Goal: Task Accomplishment & Management: Manage account settings

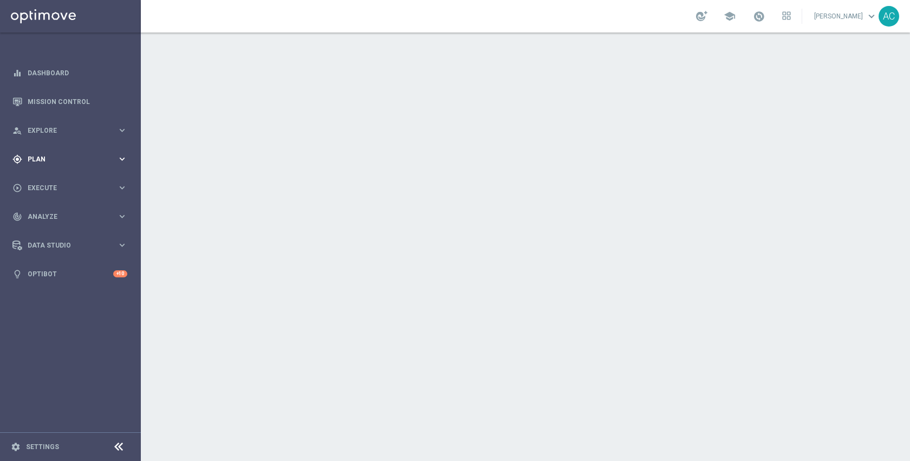
click at [48, 152] on div "gps_fixed Plan keyboard_arrow_right" at bounding box center [70, 159] width 140 height 29
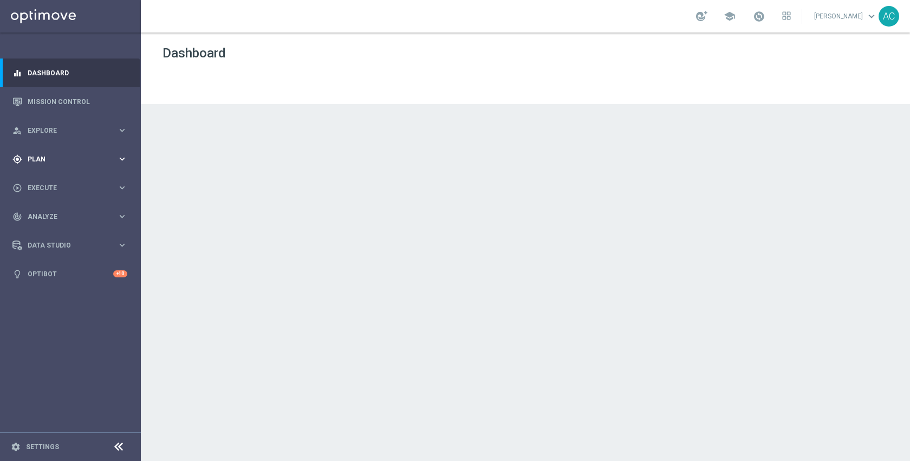
click at [49, 168] on div "gps_fixed Plan keyboard_arrow_right" at bounding box center [70, 159] width 140 height 29
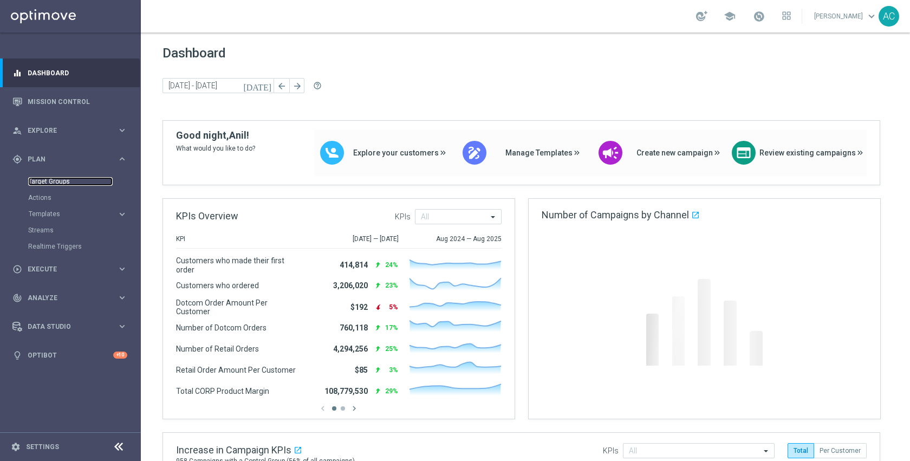
click at [59, 184] on link "Target Groups" at bounding box center [70, 181] width 84 height 9
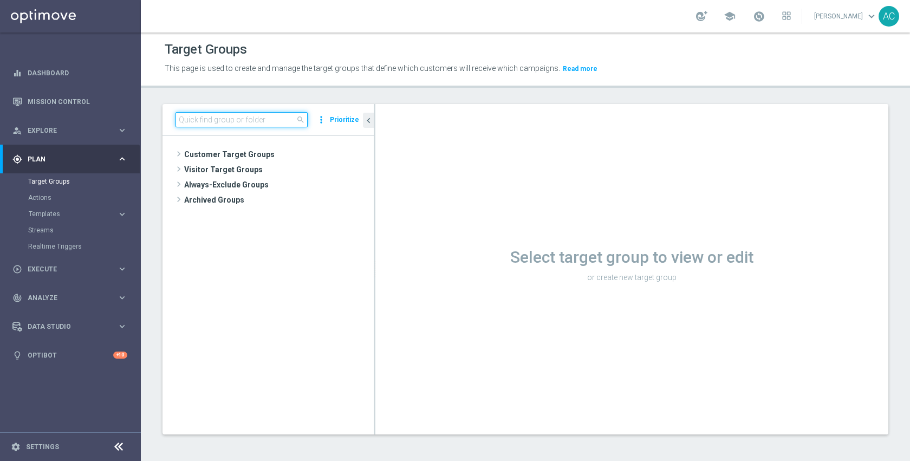
click at [232, 120] on input at bounding box center [241, 119] width 132 height 15
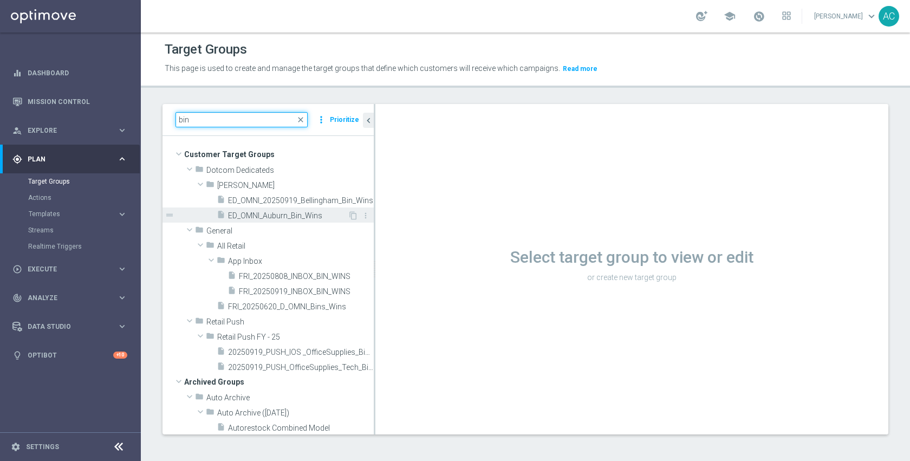
type input "bin"
click at [283, 217] on span "ED_OMNI_Auburn_Bin_Wins" at bounding box center [288, 215] width 120 height 9
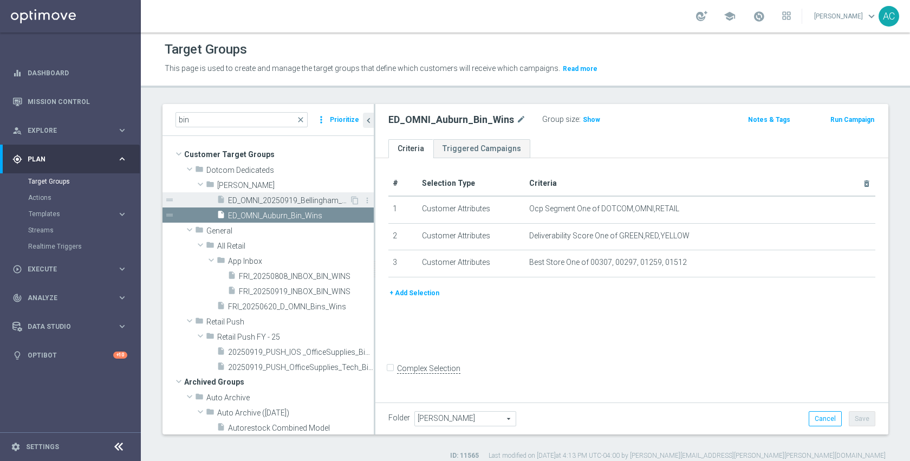
click at [271, 205] on span "ED_OMNI_20250919_Bellingham_Bin_Wins" at bounding box center [288, 200] width 121 height 9
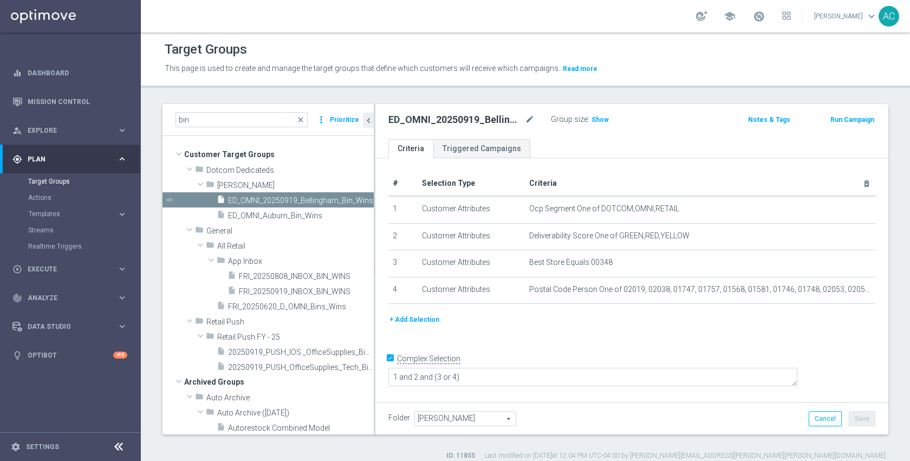
click at [416, 321] on button "+ Add Selection" at bounding box center [414, 319] width 52 height 12
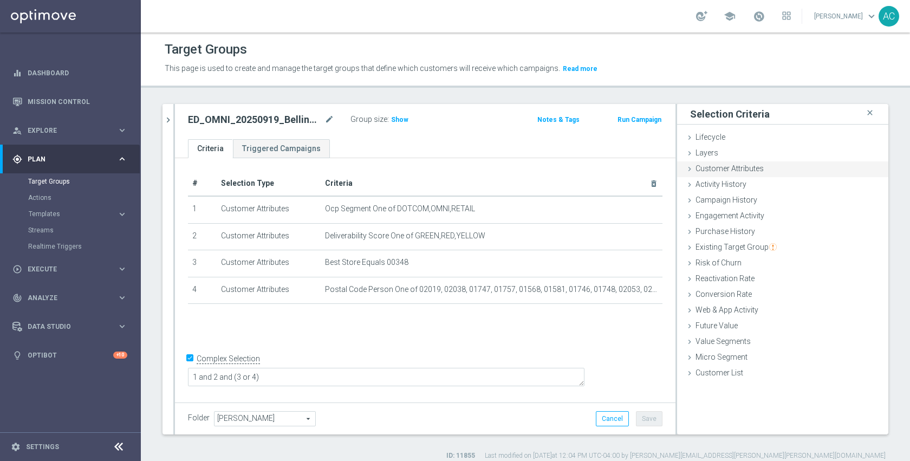
click at [753, 166] on span "Customer Attributes" at bounding box center [729, 168] width 68 height 9
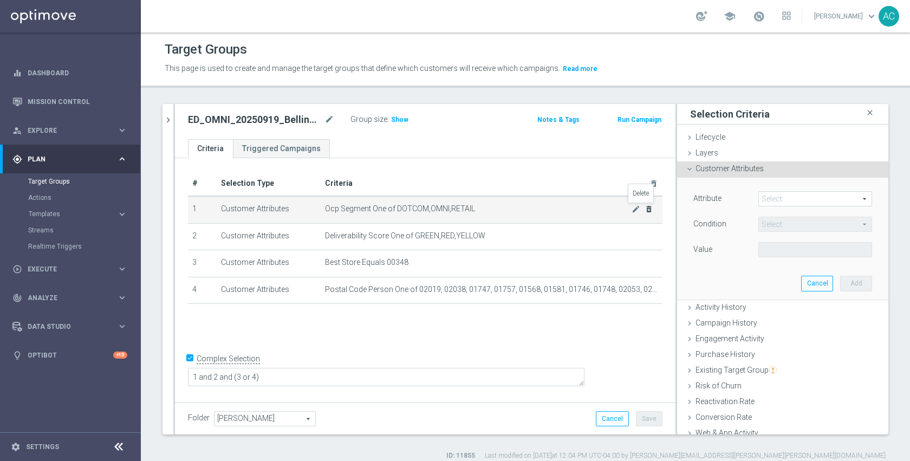
click at [644, 209] on icon "delete_forever" at bounding box center [648, 209] width 9 height 9
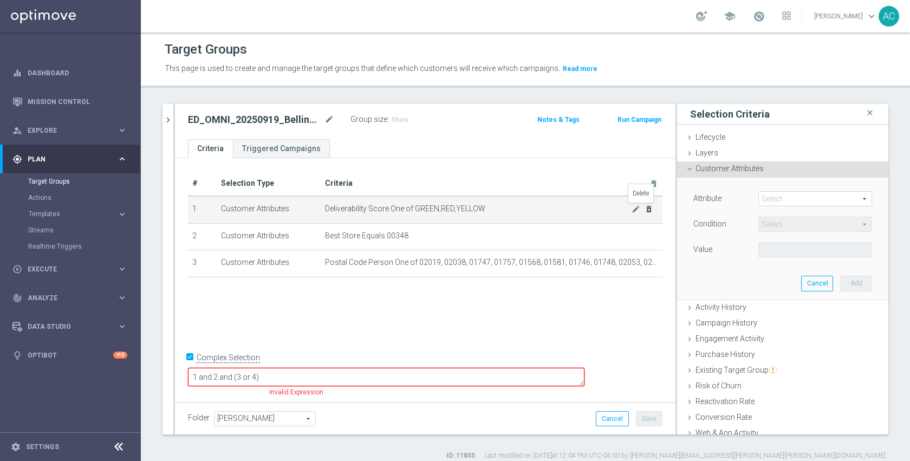
click at [644, 209] on icon "delete_forever" at bounding box center [648, 209] width 9 height 9
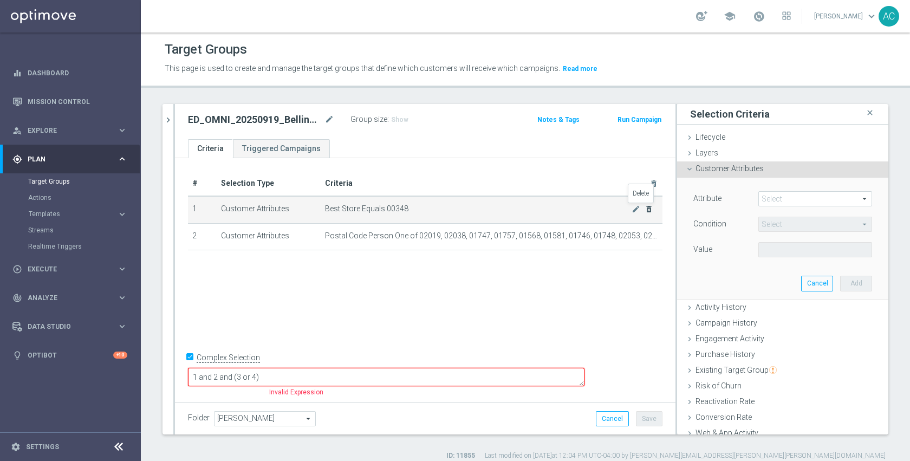
click at [644, 209] on icon "delete_forever" at bounding box center [648, 209] width 9 height 9
checkbox input "false"
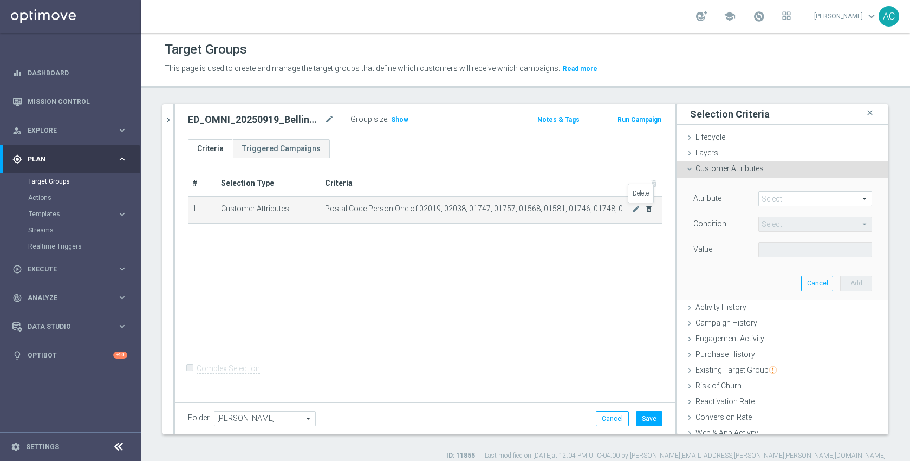
click at [644, 209] on icon "delete_forever" at bounding box center [648, 209] width 9 height 9
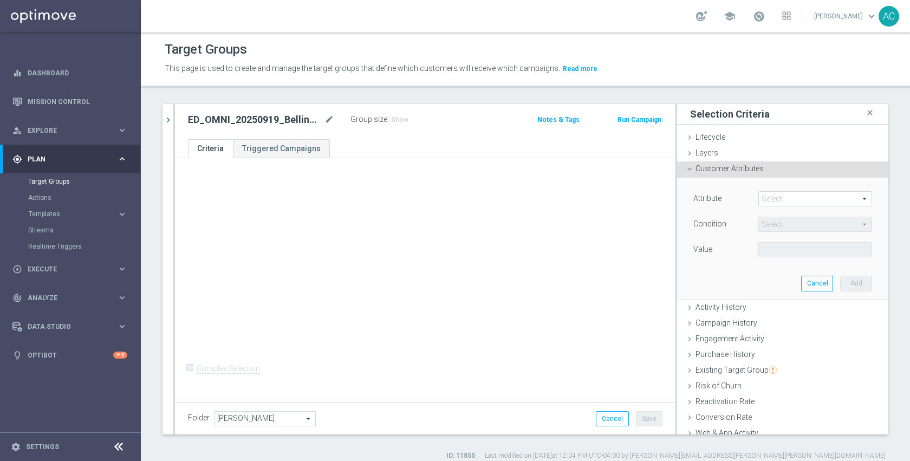
click at [782, 196] on span at bounding box center [815, 199] width 113 height 14
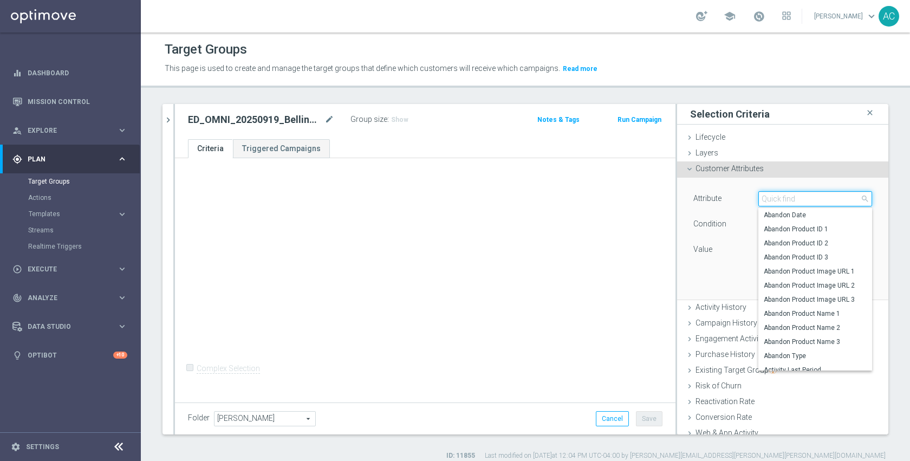
click at [782, 196] on input "search" at bounding box center [815, 198] width 114 height 15
type input "ca"
click at [790, 213] on span "Campaign Email Insert" at bounding box center [814, 215] width 103 height 9
type input "Campaign Email Insert"
type input "Equals"
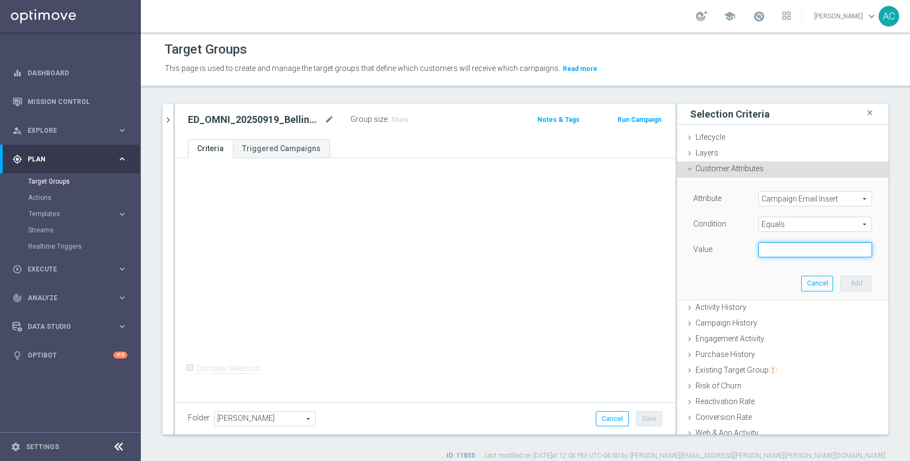
click at [776, 250] on input "text" at bounding box center [815, 249] width 114 height 15
type input "bin_wins"
drag, startPoint x: 833, startPoint y: 279, endPoint x: 824, endPoint y: 277, distance: 8.9
click at [840, 280] on button "Add" at bounding box center [856, 283] width 32 height 15
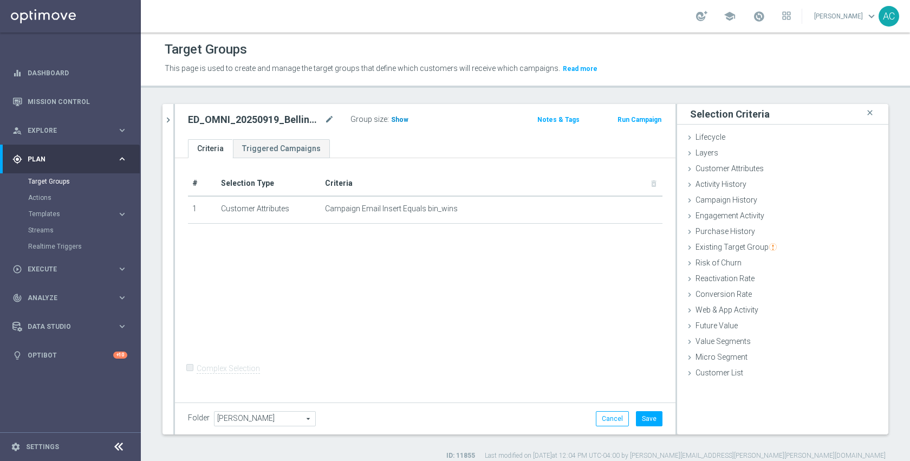
drag, startPoint x: 401, startPoint y: 123, endPoint x: 409, endPoint y: 123, distance: 8.1
click at [401, 123] on h3 "Show" at bounding box center [399, 120] width 19 height 12
click at [763, 22] on link at bounding box center [758, 16] width 14 height 17
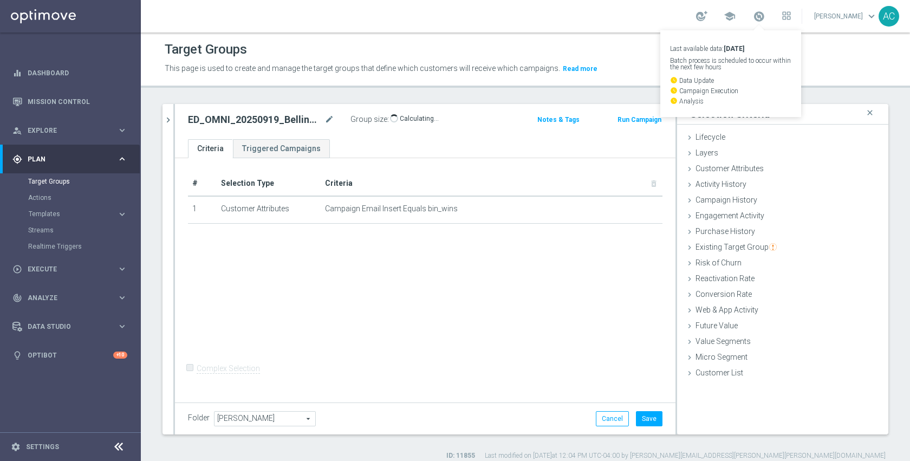
click at [532, 30] on div "school Last available data: 9 Sep 2025 Batch process is scheduled to occur with…" at bounding box center [525, 16] width 769 height 32
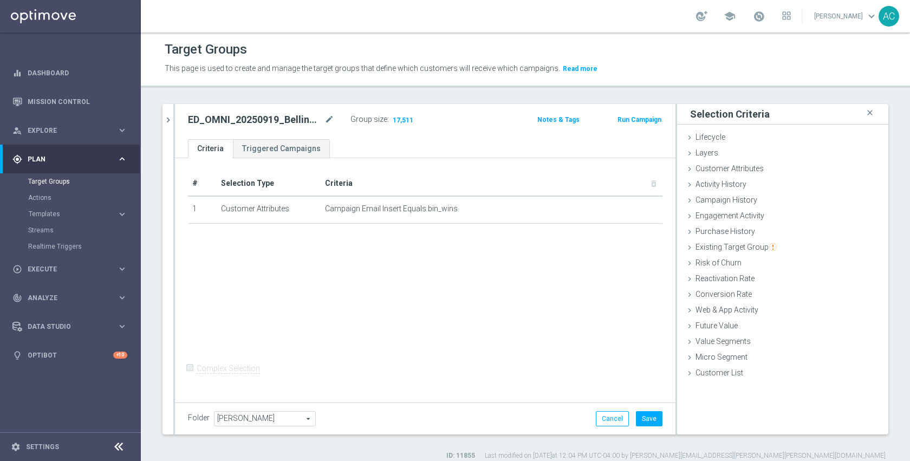
click at [419, 249] on div "# Selection Type Criteria delete_forever 1 Customer Attributes Campaign Email I…" at bounding box center [425, 278] width 500 height 241
click at [606, 421] on button "Cancel" at bounding box center [612, 418] width 33 height 15
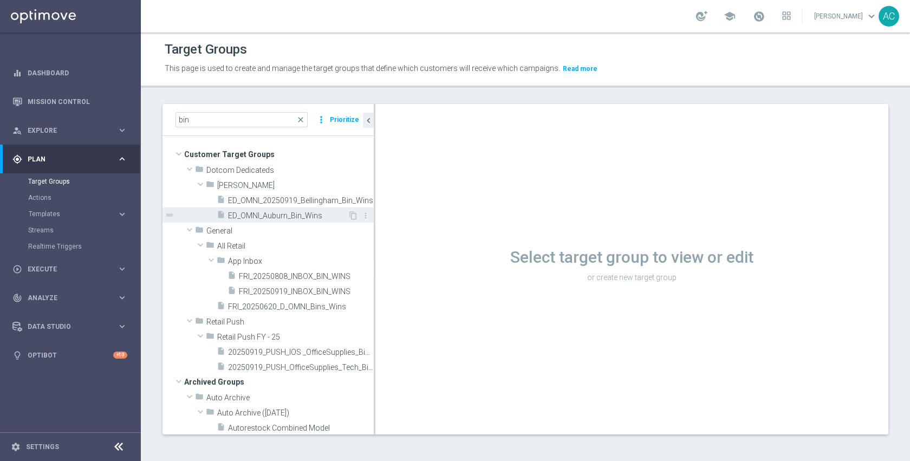
click at [277, 208] on div "insert_drive_file ED_OMNI_Auburn_Bin_Wins" at bounding box center [282, 214] width 131 height 15
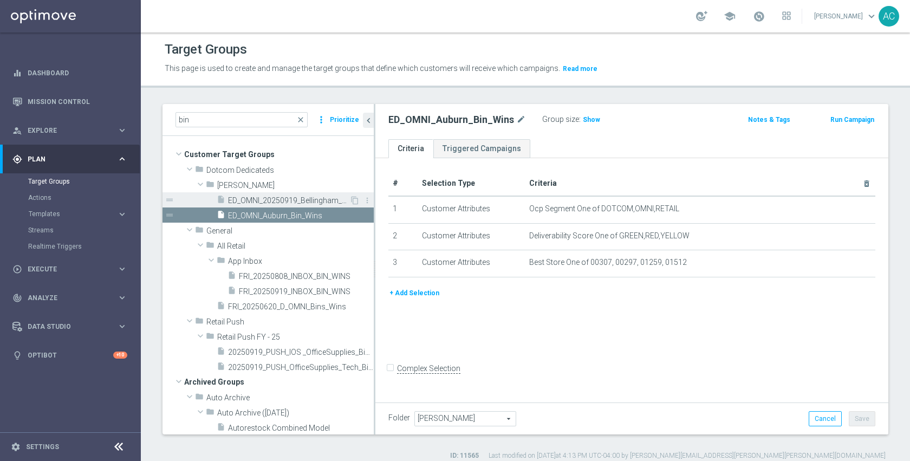
click at [304, 204] on span "ED_OMNI_20250919_Bellingham_Bin_Wins" at bounding box center [288, 200] width 121 height 9
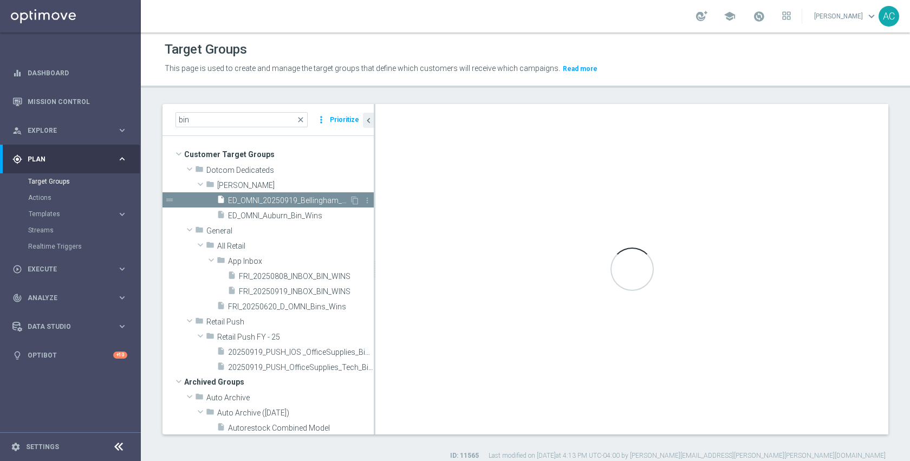
checkbox input "true"
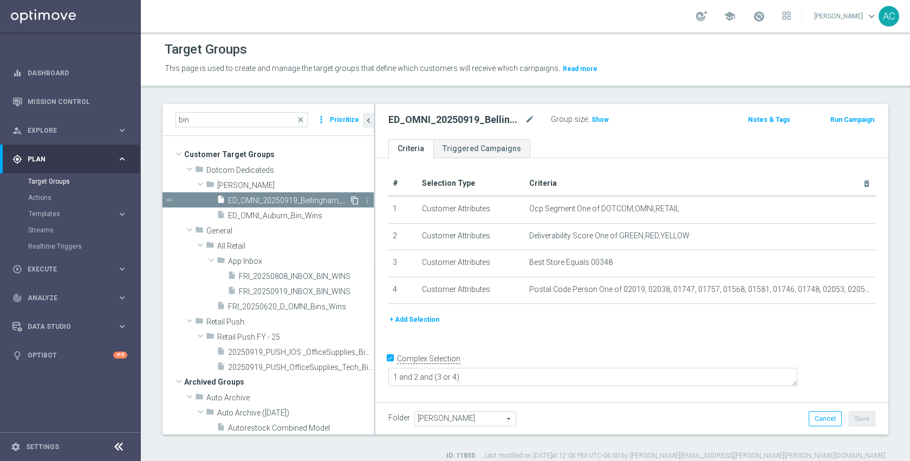
click at [350, 201] on icon "content_copy" at bounding box center [354, 200] width 9 height 9
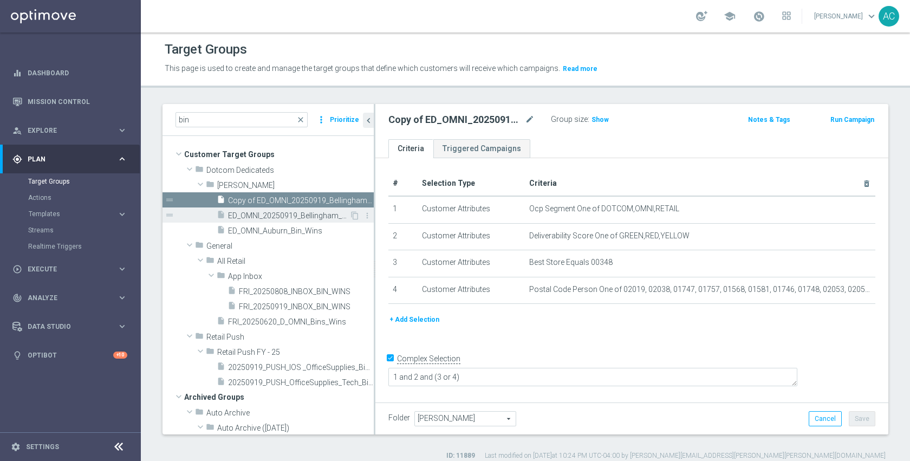
click at [289, 217] on span "ED_OMNI_20250919_Bellingham_Bin_Wins" at bounding box center [288, 215] width 121 height 9
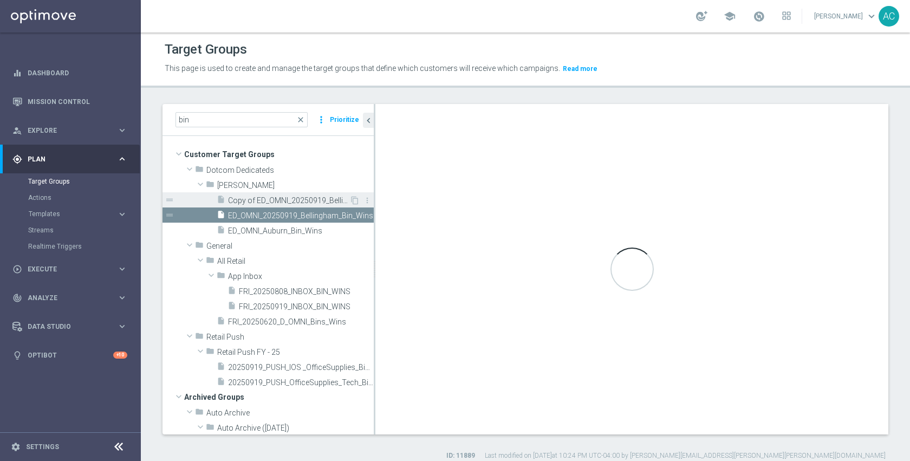
click at [291, 200] on span "Copy of ED_OMNI_20250919_Bellingham_Bin_Wins" at bounding box center [288, 200] width 121 height 9
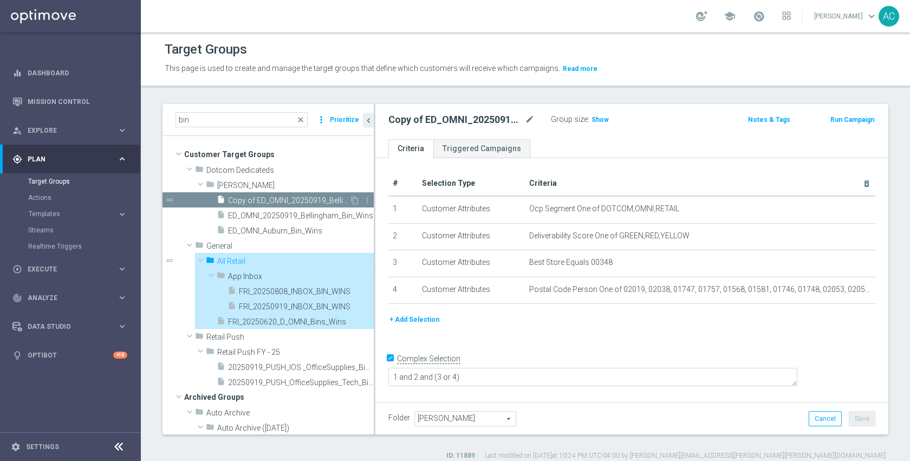
type input "All Retail"
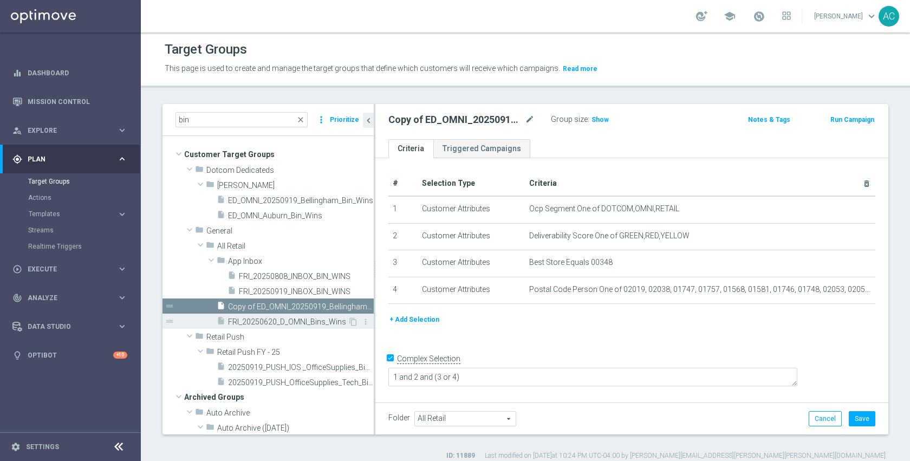
click at [269, 315] on div "insert_drive_file FRI_20250620_D_OMNI_Bins_Wins" at bounding box center [282, 320] width 131 height 15
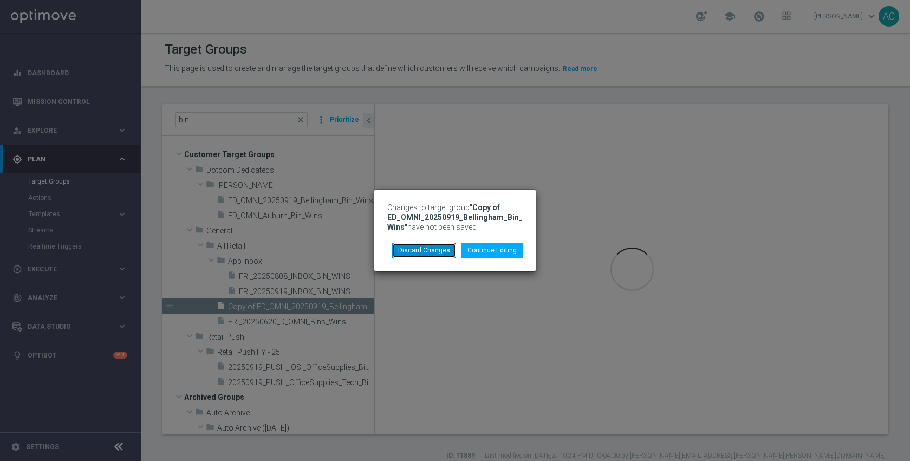
click at [411, 251] on button "Discard Changes" at bounding box center [424, 250] width 64 height 15
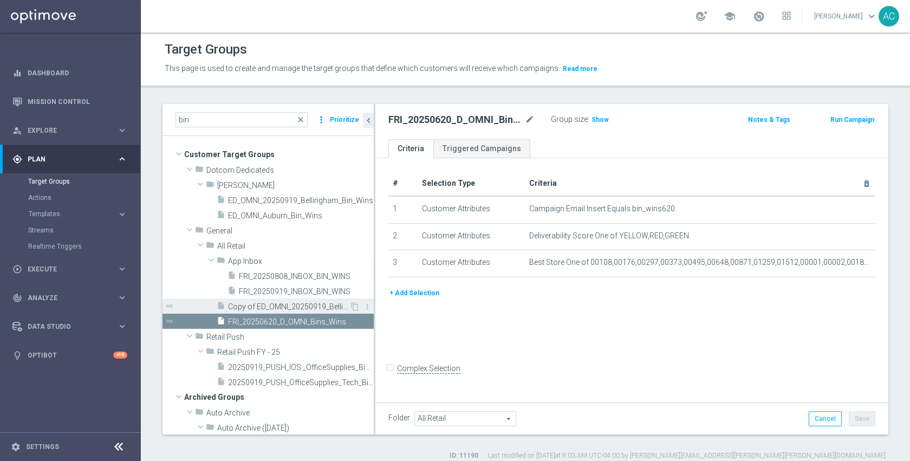
click at [286, 308] on span "Copy of ED_OMNI_20250919_Bellingham_Bin_Wins" at bounding box center [288, 306] width 121 height 9
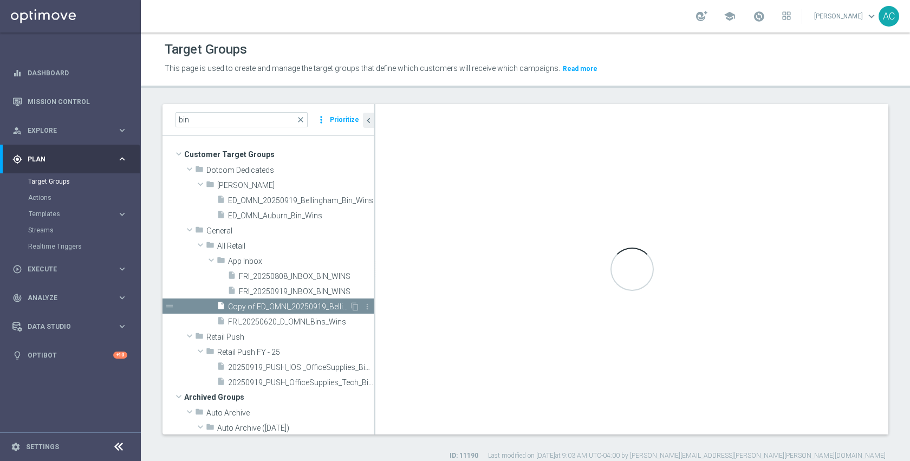
checkbox input "true"
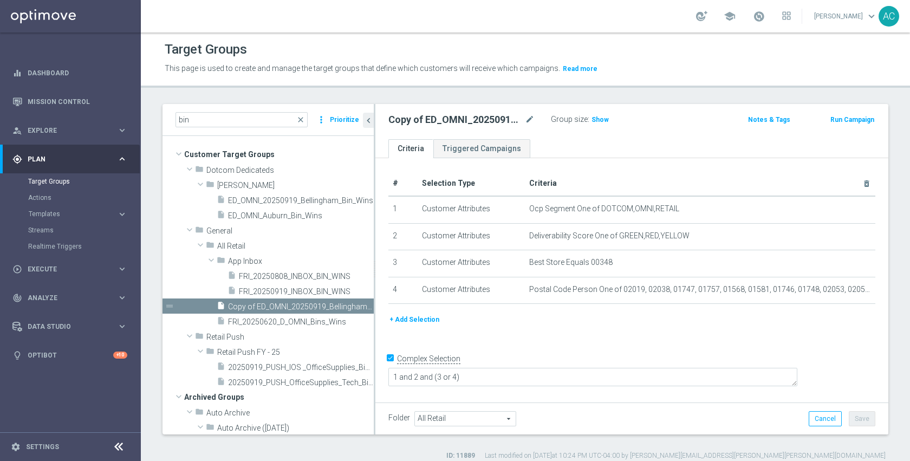
click at [597, 333] on div "+ Add Selection" at bounding box center [631, 323] width 503 height 20
click at [429, 318] on button "+ Add Selection" at bounding box center [414, 319] width 52 height 12
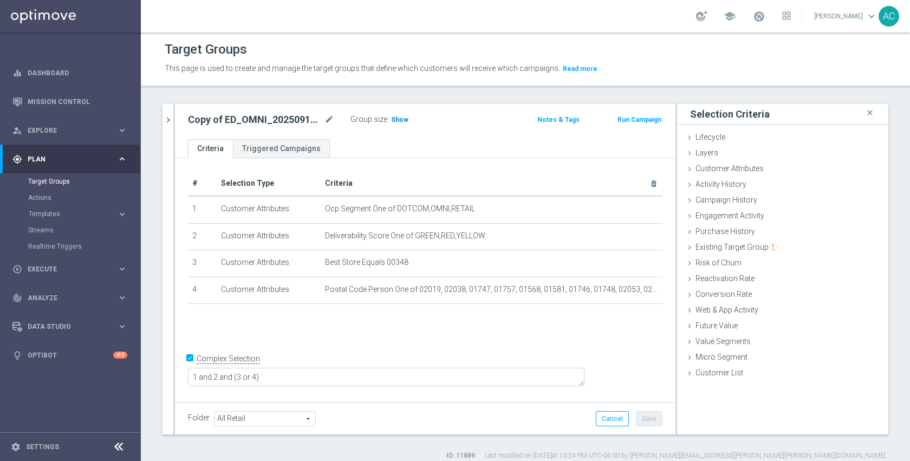
click at [396, 122] on span "Show" at bounding box center [399, 120] width 17 height 8
click at [709, 174] on div "Customer Attributes done selection saved" at bounding box center [782, 169] width 211 height 16
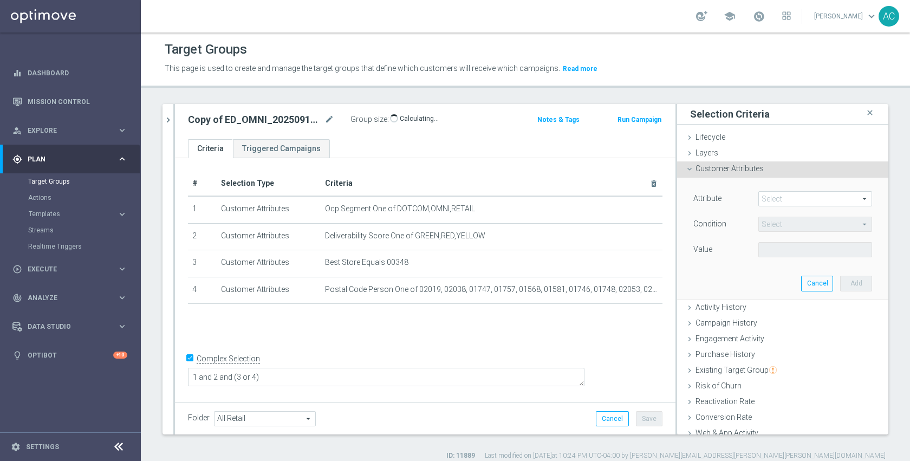
click at [784, 199] on span at bounding box center [815, 199] width 113 height 14
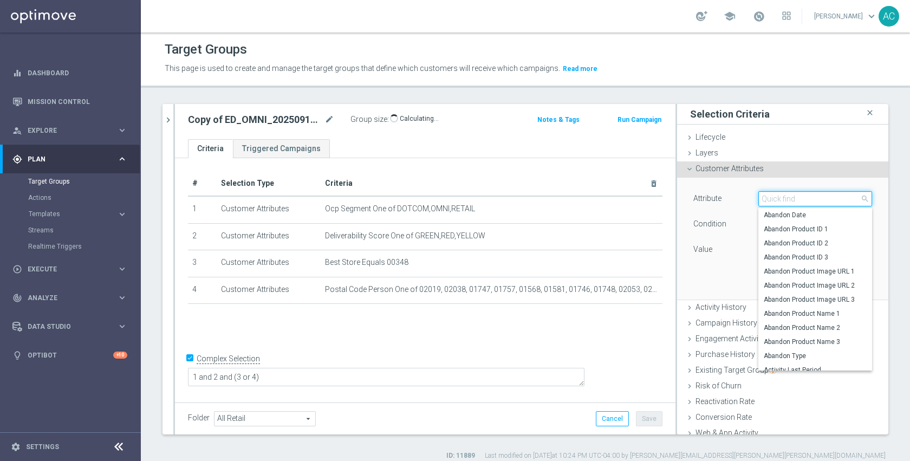
click at [784, 199] on input "search" at bounding box center [815, 198] width 114 height 15
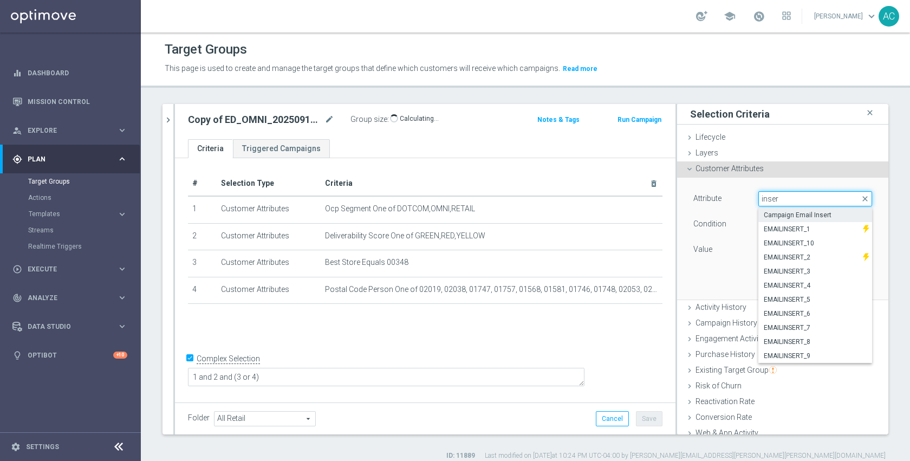
type input "inser"
click at [810, 213] on span "Campaign Email Insert" at bounding box center [814, 215] width 103 height 9
type input "Campaign Email Insert"
type input "Equals"
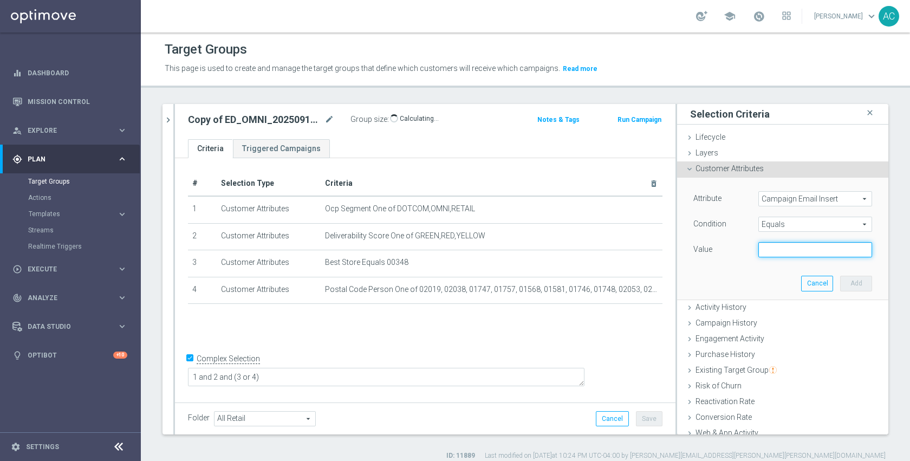
click at [782, 252] on input "text" at bounding box center [815, 249] width 114 height 15
type input "bin_wins"
click at [840, 285] on button "Add" at bounding box center [856, 283] width 32 height 15
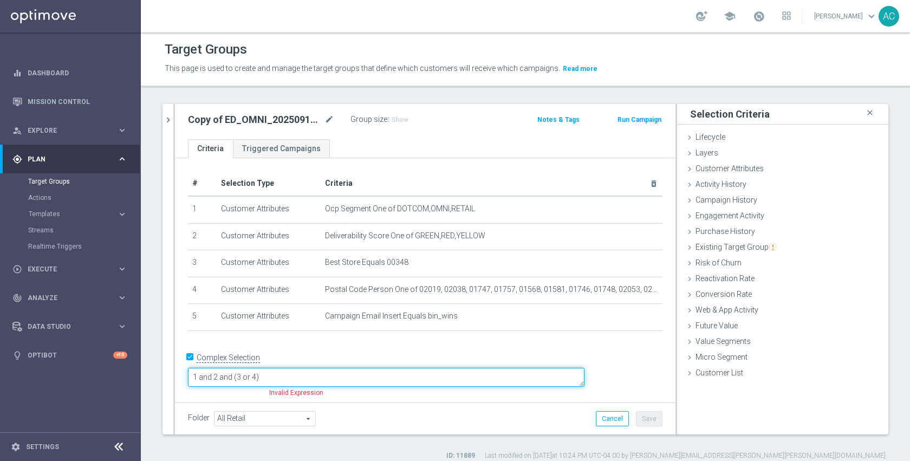
drag, startPoint x: 311, startPoint y: 380, endPoint x: 318, endPoint y: 385, distance: 8.6
click at [311, 380] on textarea "1 and 2 and (3 or 4)" at bounding box center [386, 377] width 396 height 19
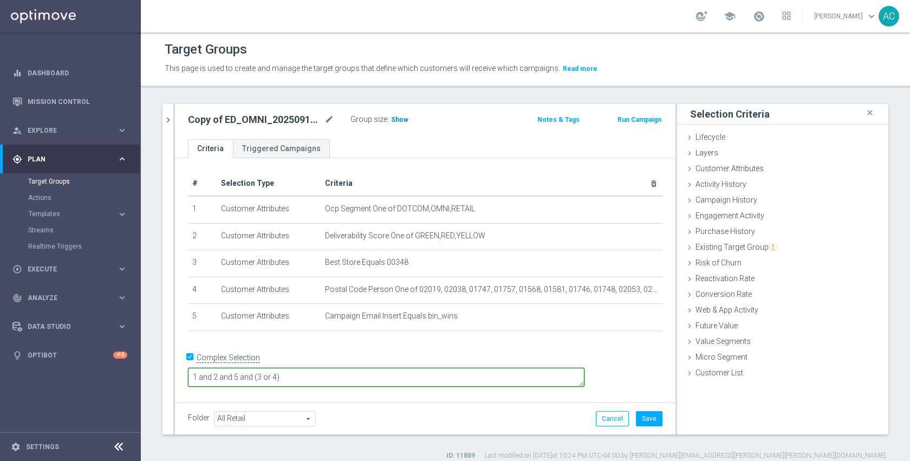
type textarea "1 and 2 and 5 and (3 or 4)"
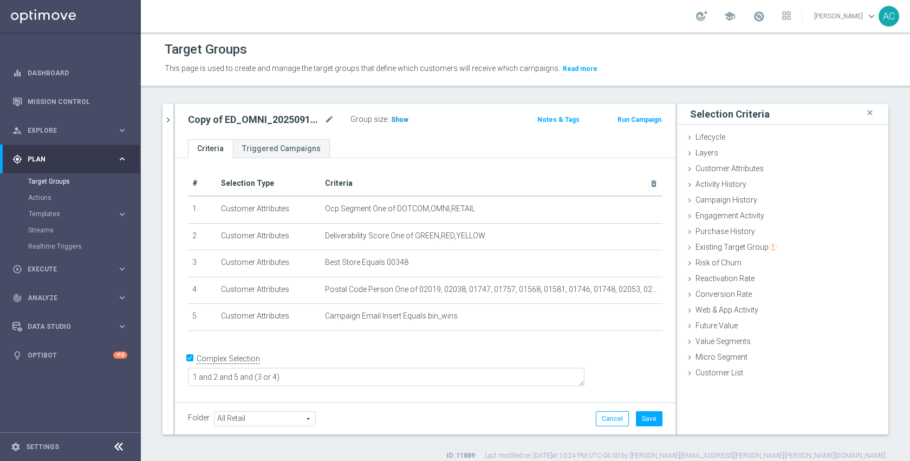
click at [404, 116] on span "Show" at bounding box center [399, 120] width 17 height 8
click at [446, 137] on div "Copy of ED_OMNI_20250919_Bellingham_Bin_Wins mode_edit Group size : Show Calcul…" at bounding box center [425, 121] width 500 height 35
click at [640, 416] on button "Save" at bounding box center [649, 418] width 27 height 15
click at [520, 338] on div "# Selection Type Criteria delete_forever 1 Customer Attributes Ocp Segment One …" at bounding box center [425, 255] width 491 height 169
click at [400, 120] on span "7,316" at bounding box center [400, 121] width 19 height 10
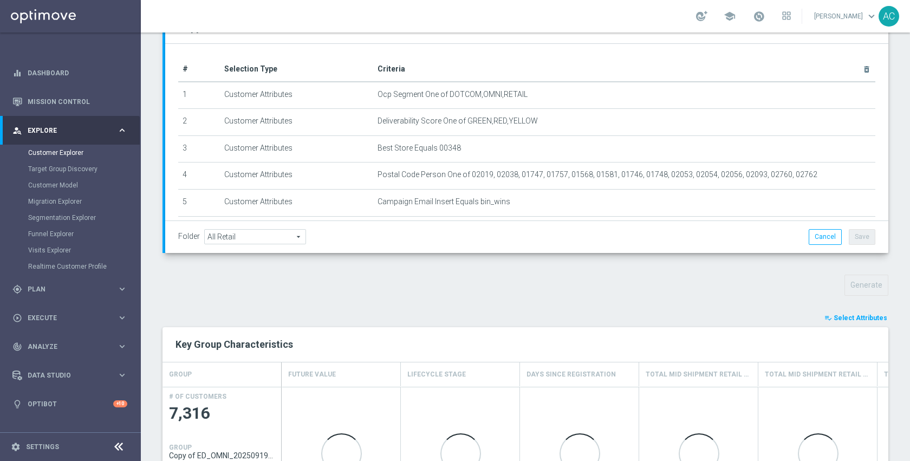
scroll to position [181, 0]
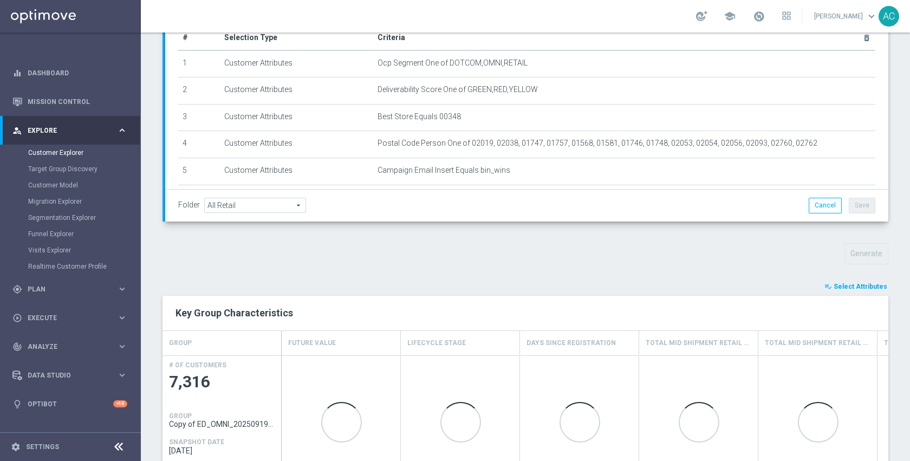
click at [836, 285] on span "Select Attributes" at bounding box center [860, 287] width 54 height 8
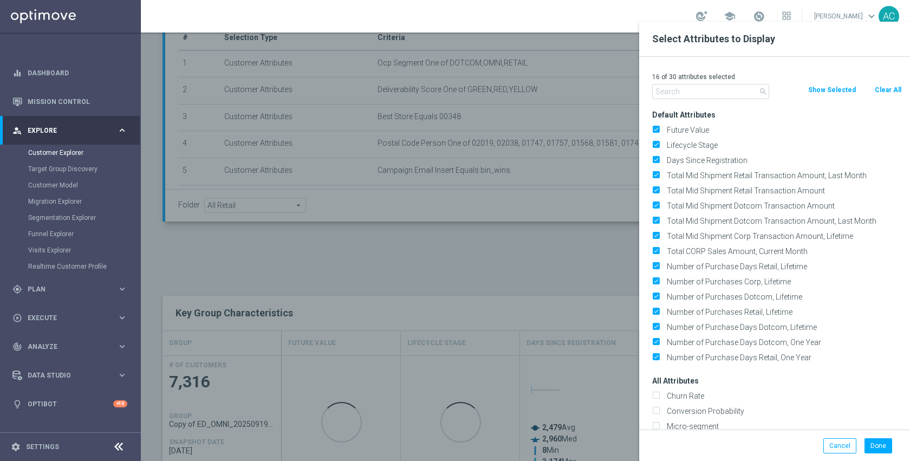
click at [886, 94] on button "Clear All" at bounding box center [887, 90] width 29 height 12
checkbox input "false"
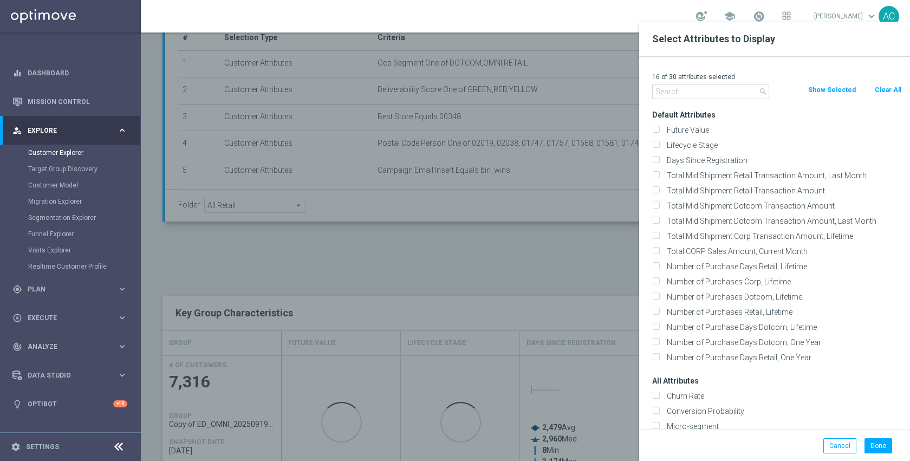
checkbox input "false"
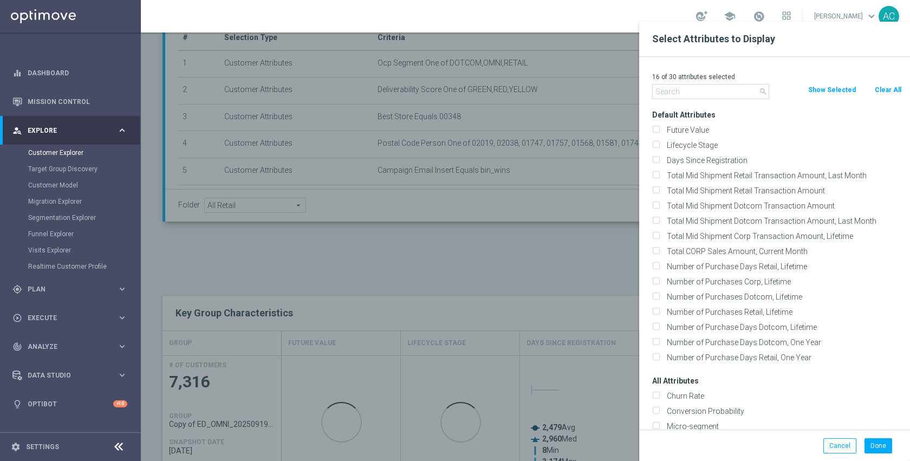
checkbox input "false"
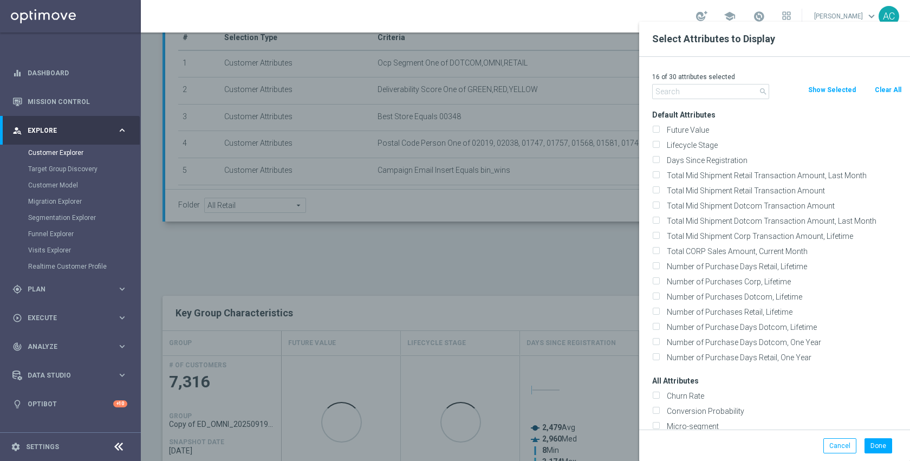
checkbox input "false"
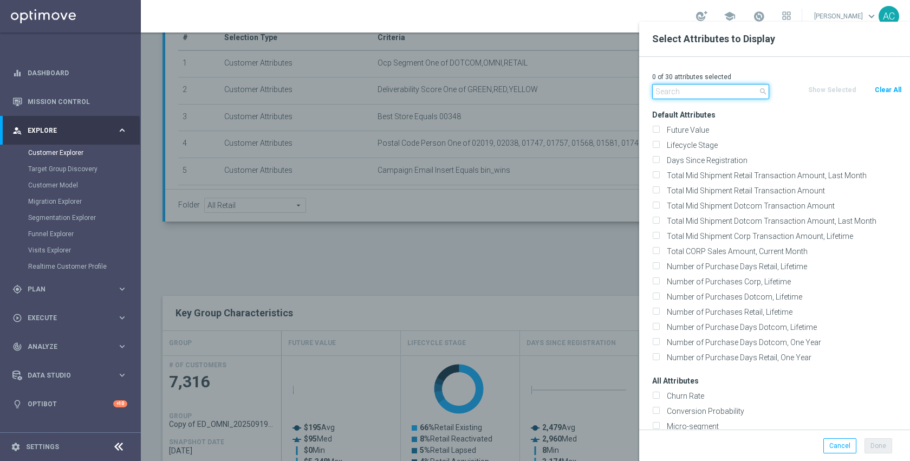
click at [735, 99] on input "text" at bounding box center [710, 91] width 117 height 15
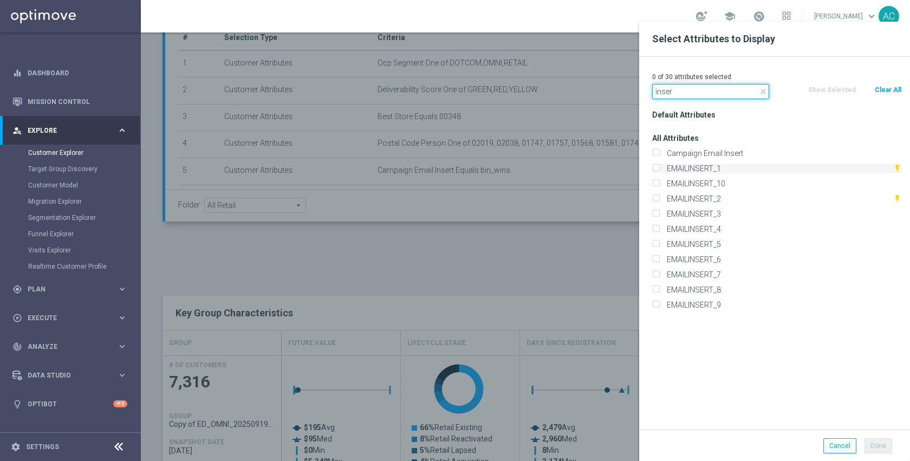
type input "inser"
click at [741, 171] on label "EMAILINSERT_1" at bounding box center [778, 169] width 230 height 10
click at [659, 171] on input "EMAILINSERT_1" at bounding box center [655, 169] width 7 height 7
checkbox input "true"
click at [731, 151] on label "Campaign Email Insert" at bounding box center [782, 153] width 239 height 10
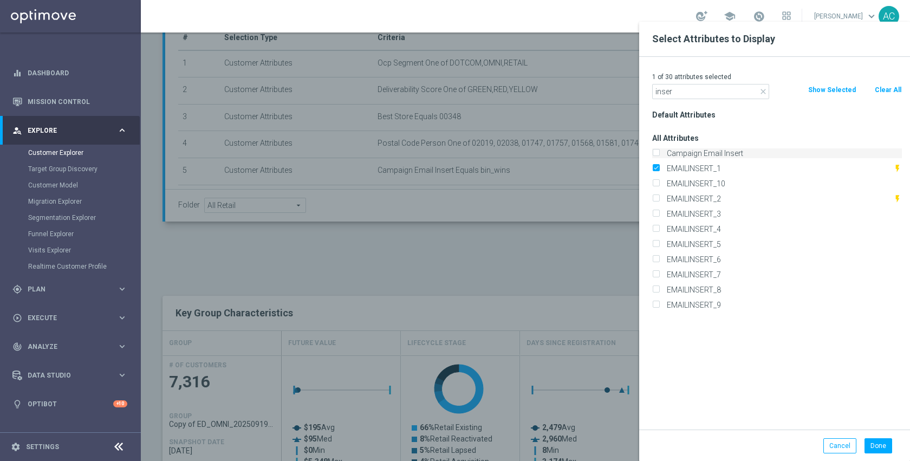
click at [659, 151] on input "Campaign Email Insert" at bounding box center [655, 154] width 7 height 7
checkbox input "true"
click at [877, 442] on button "Done" at bounding box center [878, 445] width 28 height 15
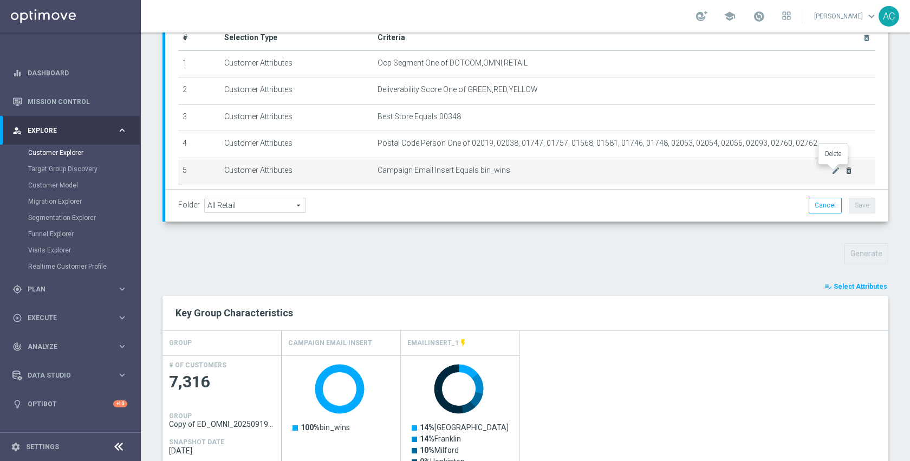
click at [844, 169] on icon "delete_forever" at bounding box center [848, 170] width 9 height 9
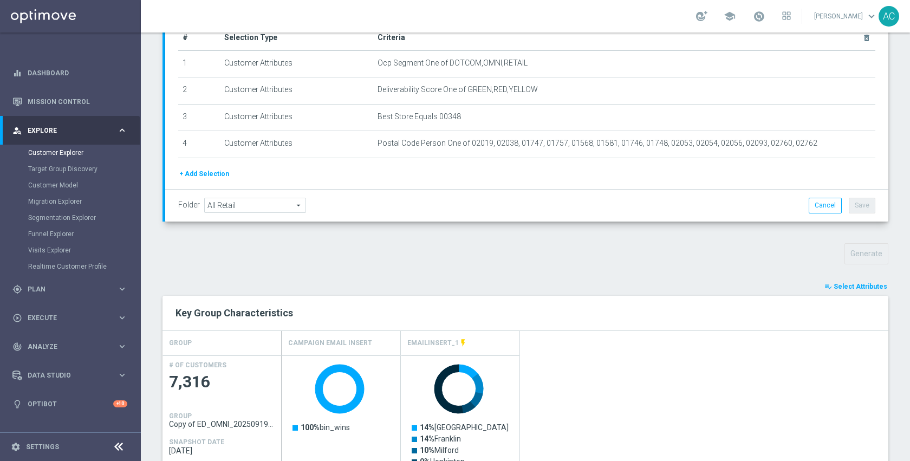
scroll to position [30, 0]
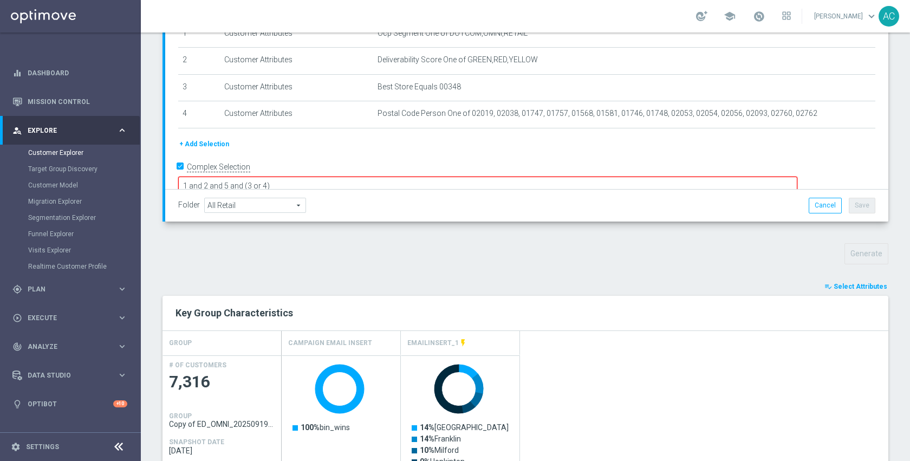
click at [317, 176] on textarea "1 and 2 and 5 and (3 or 4)" at bounding box center [487, 185] width 619 height 19
click at [316, 176] on textarea "1 and 2 and 5 and (3 or 4)" at bounding box center [487, 185] width 619 height 19
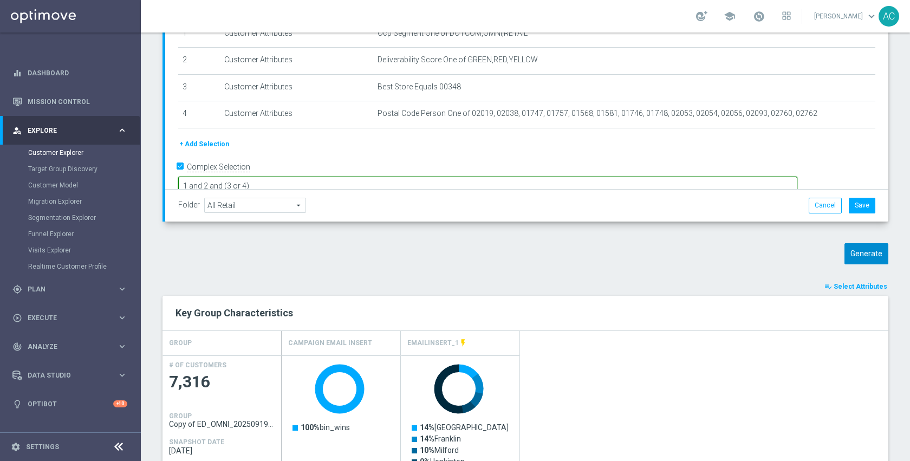
type textarea "1 and 2 and (3 or 4)"
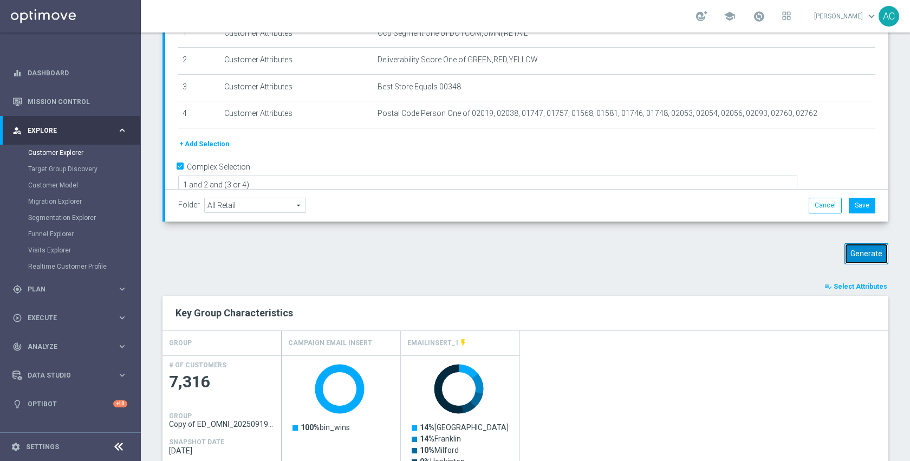
click at [865, 259] on button "Generate" at bounding box center [866, 253] width 44 height 21
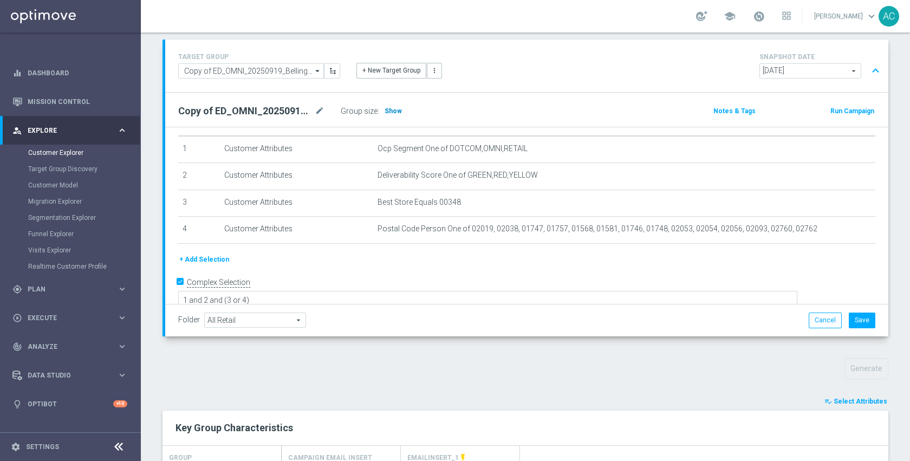
scroll to position [67, 0]
click at [390, 107] on span "Show" at bounding box center [392, 111] width 17 height 8
click at [323, 292] on textarea "1 and 2 and (3 or 4)" at bounding box center [487, 301] width 619 height 19
click at [206, 256] on button "+ Add Selection" at bounding box center [204, 259] width 52 height 12
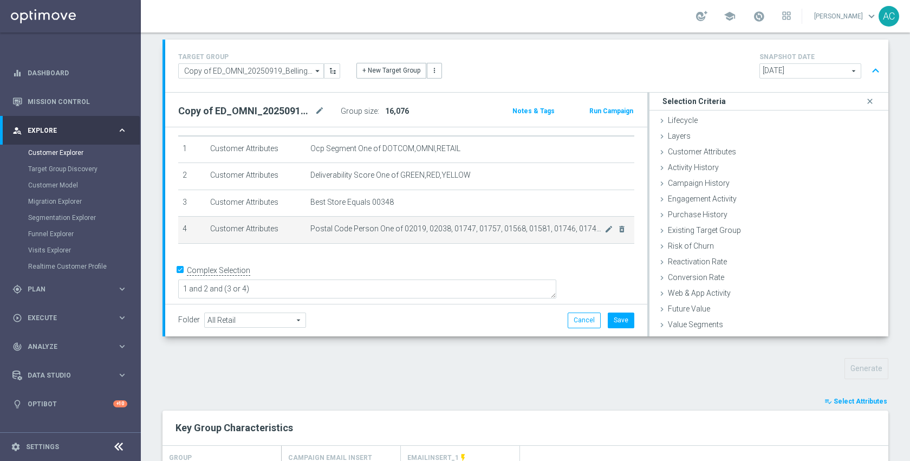
scroll to position [18, 0]
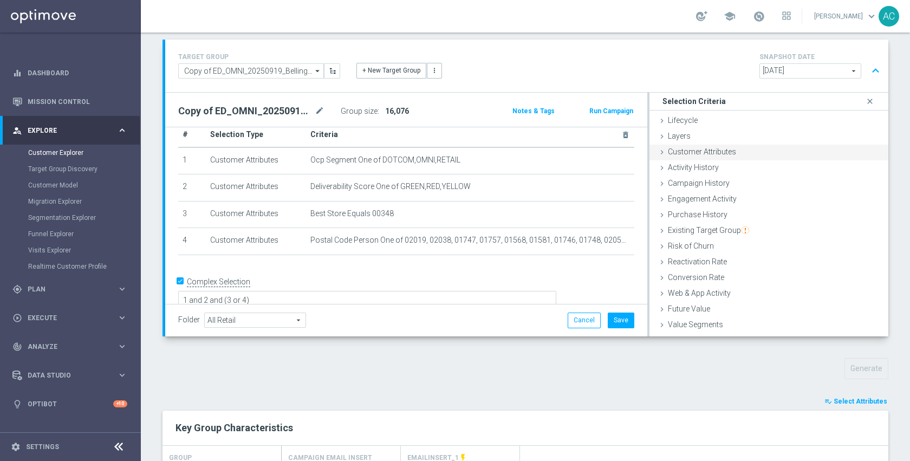
click at [689, 154] on span "Customer Attributes" at bounding box center [702, 151] width 68 height 9
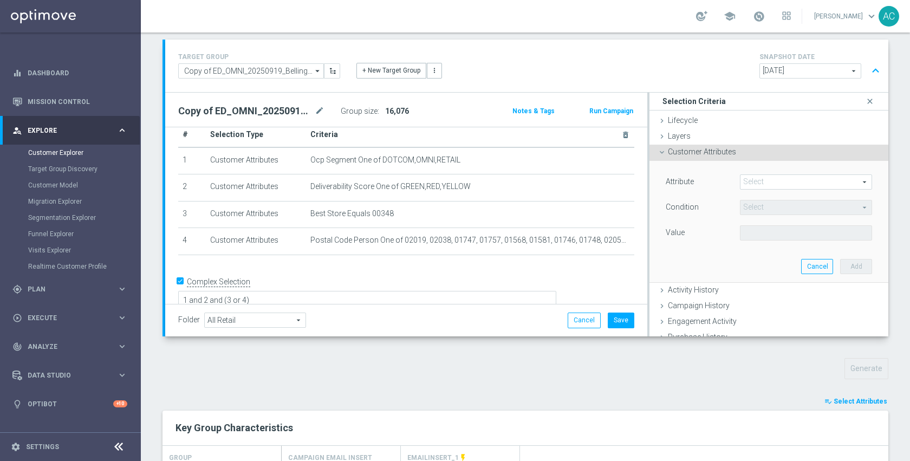
click at [768, 179] on span at bounding box center [805, 182] width 131 height 14
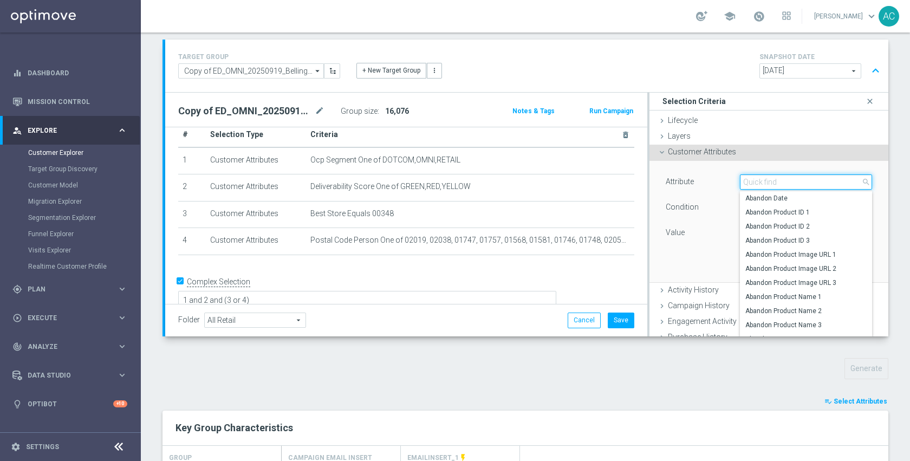
click at [768, 179] on input "search" at bounding box center [806, 181] width 132 height 15
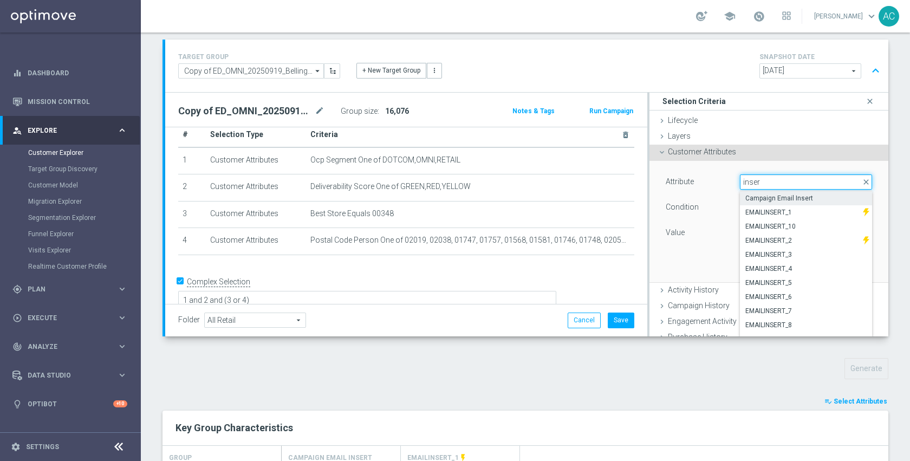
type input "inser"
click at [792, 200] on span "Campaign Email Insert" at bounding box center [805, 198] width 121 height 9
type input "Campaign Email Insert"
type input "Equals"
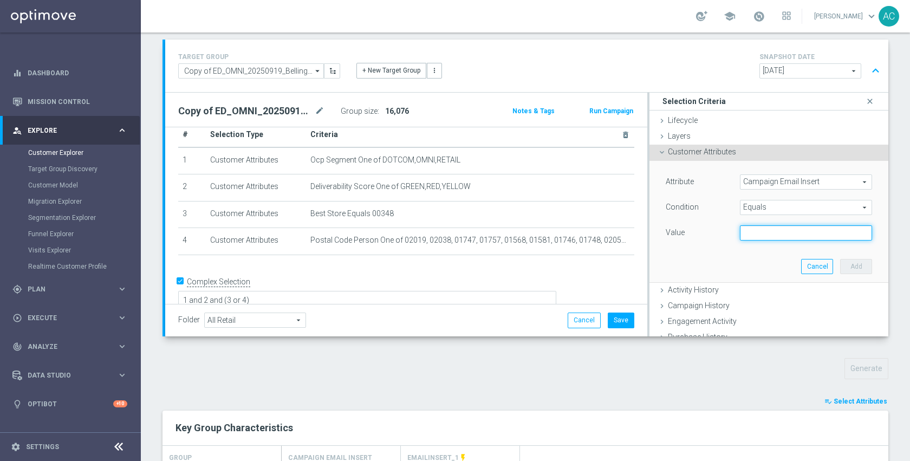
click at [794, 236] on input "text" at bounding box center [806, 232] width 132 height 15
type input "bin_wins"
click at [844, 269] on button "Add" at bounding box center [856, 266] width 32 height 15
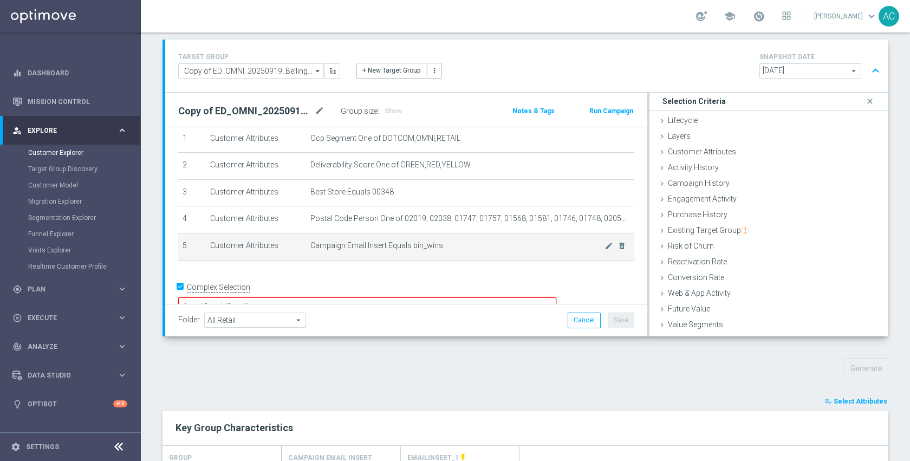
scroll to position [45, 0]
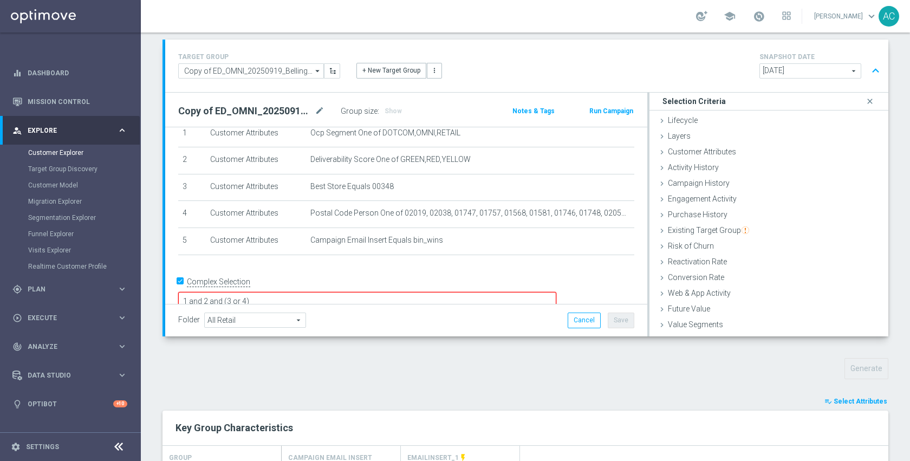
click at [322, 292] on textarea "1 and 2 and (3 or 4)" at bounding box center [367, 301] width 378 height 19
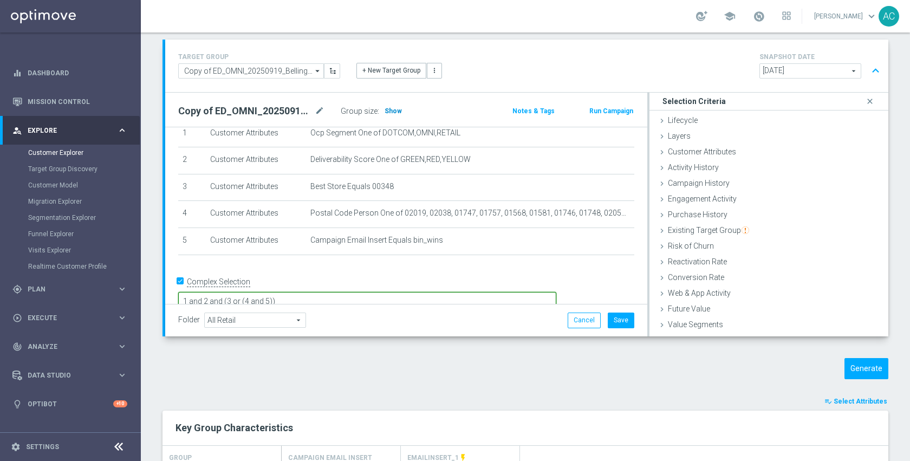
type textarea "1 and 2 and (3 or (4 and 5))"
click at [395, 109] on span "Show" at bounding box center [392, 111] width 17 height 8
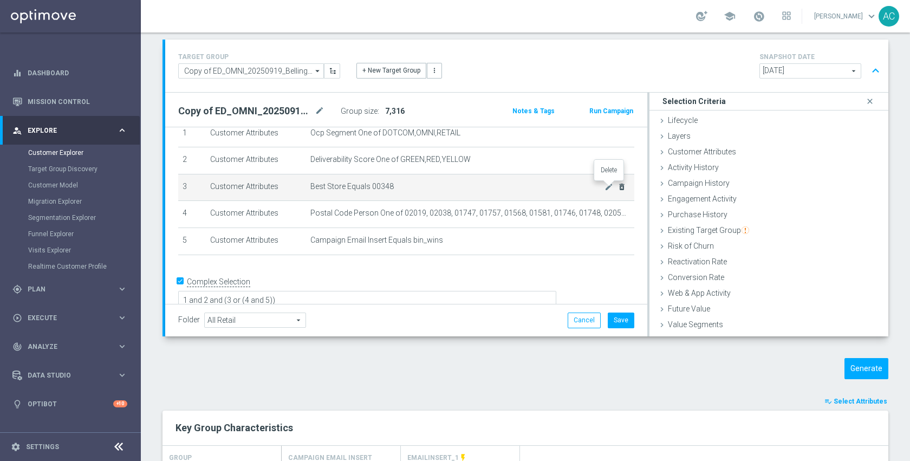
click at [617, 183] on icon "delete_forever" at bounding box center [621, 186] width 9 height 9
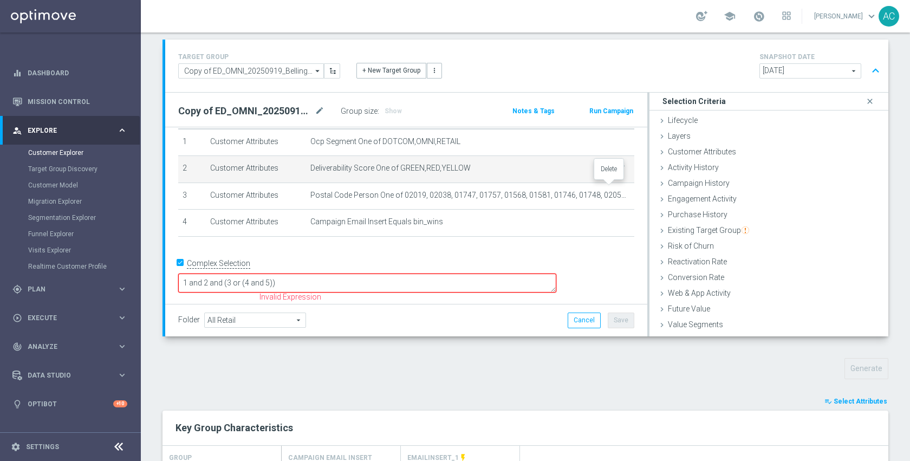
scroll to position [18, 0]
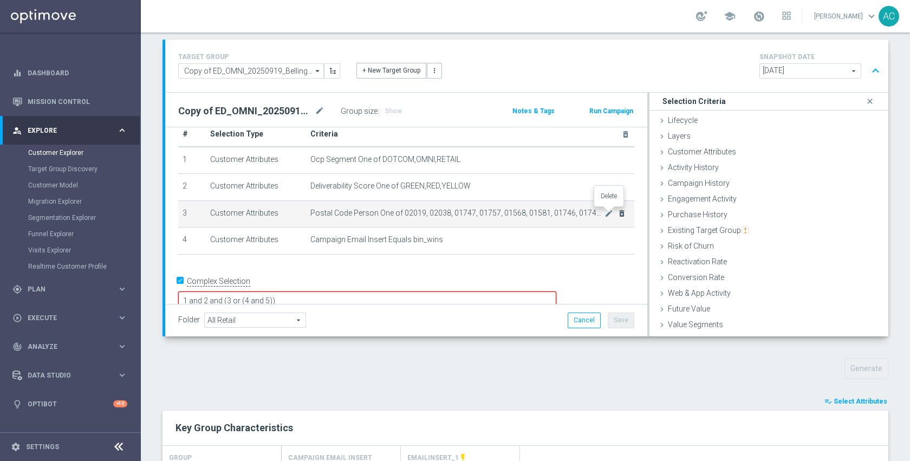
click at [617, 211] on icon "delete_forever" at bounding box center [621, 213] width 9 height 9
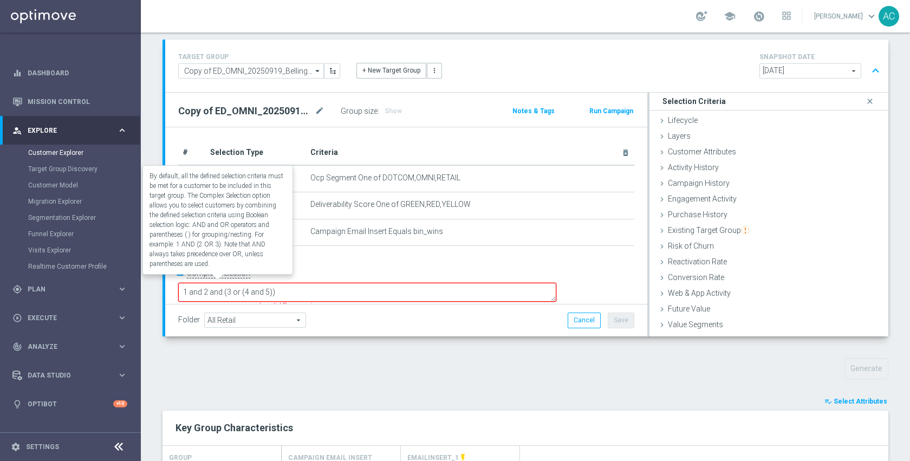
click at [219, 278] on label "Complex Selection" at bounding box center [218, 273] width 63 height 10
click at [185, 282] on input "Complex Selection" at bounding box center [181, 273] width 7 height 15
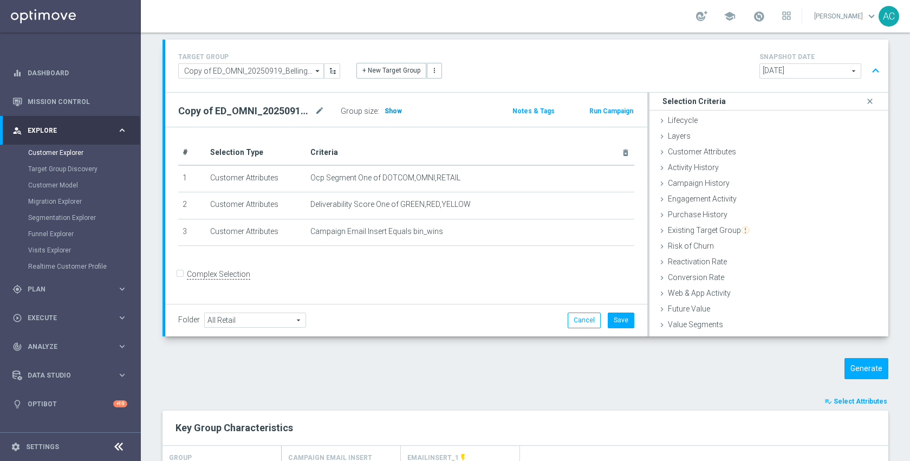
click at [388, 115] on h3 "Show" at bounding box center [392, 111] width 19 height 12
click at [438, 304] on form "Complex Selection Invalid Expression" at bounding box center [406, 285] width 456 height 38
click at [571, 319] on button "Cancel" at bounding box center [583, 319] width 33 height 15
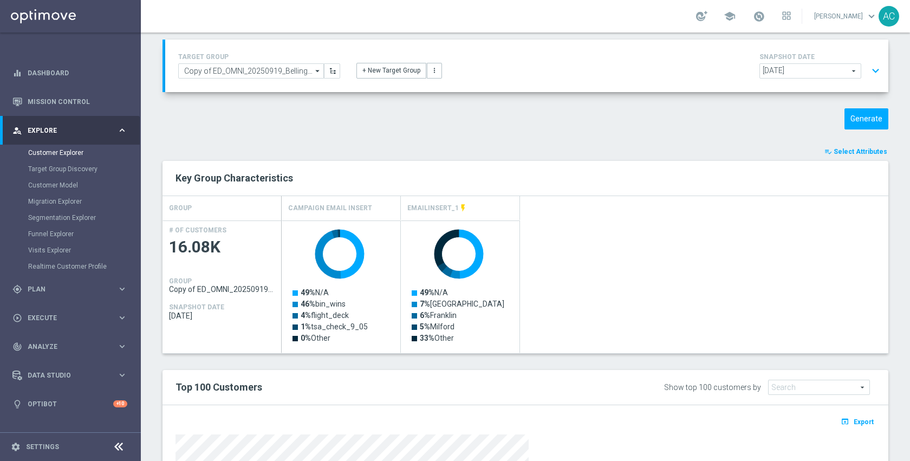
click at [631, 52] on div "+ New Target Group more_vert" at bounding box center [526, 64] width 357 height 28
click at [867, 73] on button "expand_more" at bounding box center [875, 71] width 16 height 21
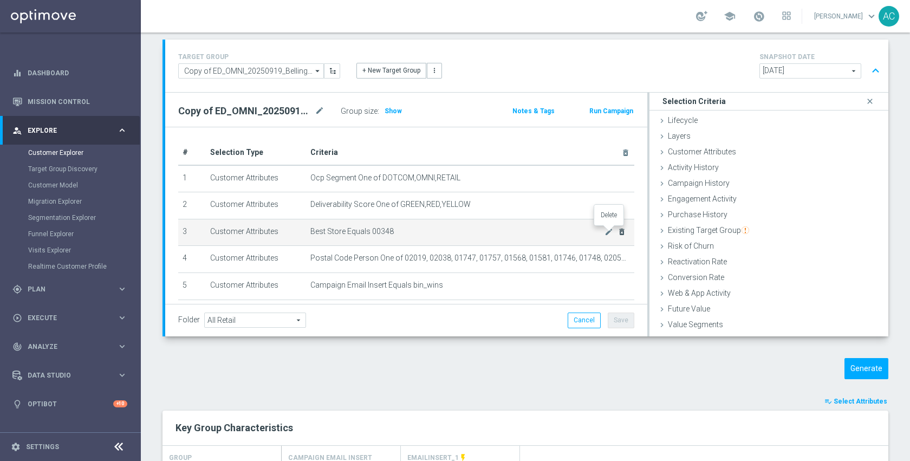
click at [617, 231] on icon "delete_forever" at bounding box center [621, 231] width 9 height 9
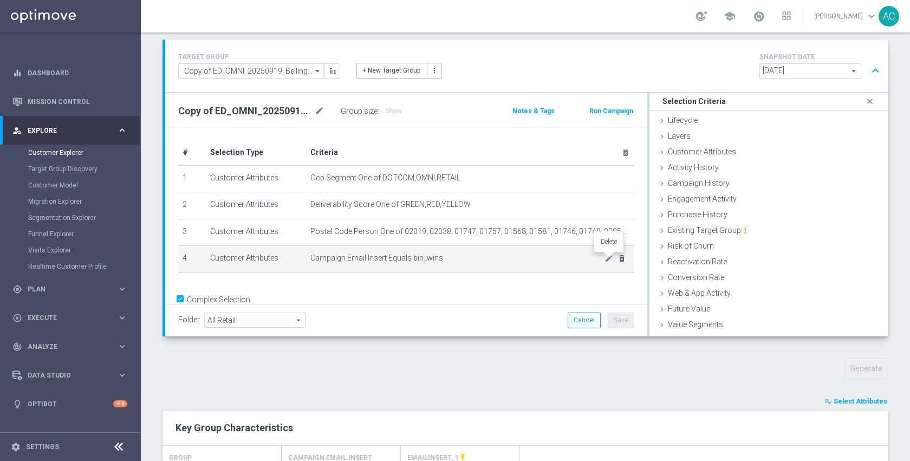
click at [617, 260] on icon "delete_forever" at bounding box center [621, 258] width 9 height 9
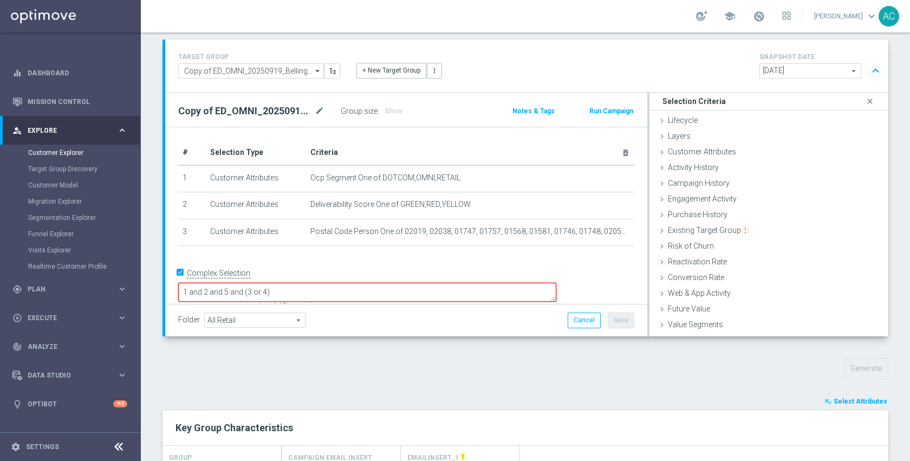
click at [221, 278] on label "Complex Selection" at bounding box center [218, 273] width 63 height 10
click at [185, 280] on input "Complex Selection" at bounding box center [181, 273] width 7 height 15
checkbox input "false"
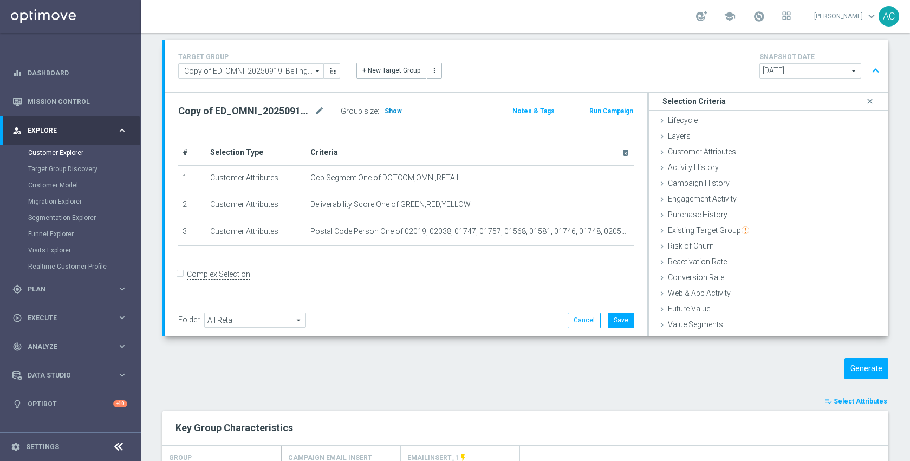
click at [389, 113] on span "Show" at bounding box center [392, 111] width 17 height 8
click at [425, 271] on div "# Selection Type Criteria delete_forever 1 Customer Attributes Ocp Segment One …" at bounding box center [406, 215] width 482 height 177
click at [844, 364] on button "Generate" at bounding box center [866, 368] width 44 height 21
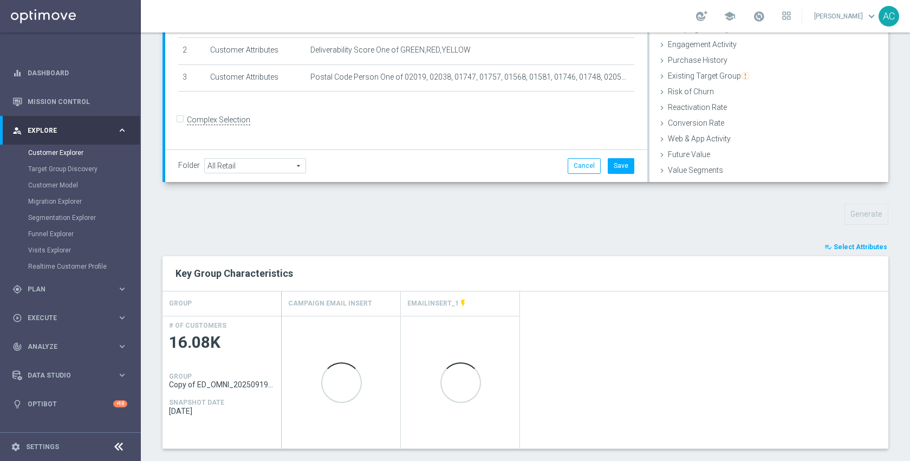
scroll to position [227, 0]
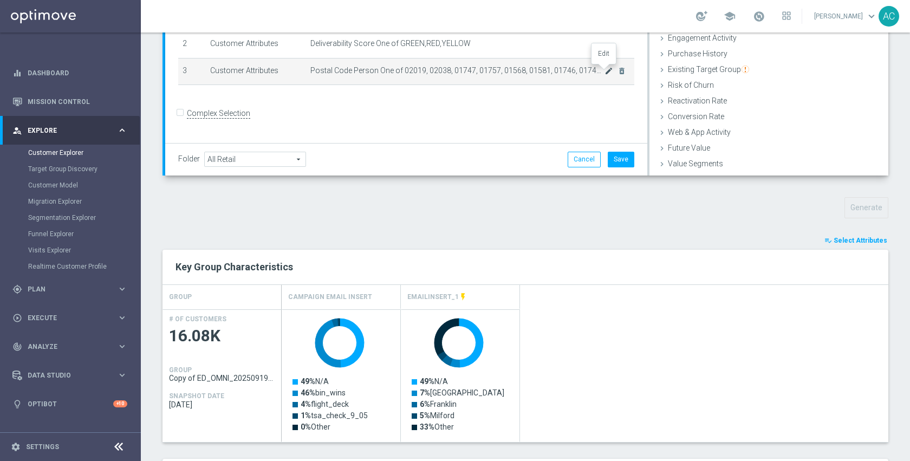
click at [606, 69] on icon "mode_edit" at bounding box center [608, 71] width 9 height 9
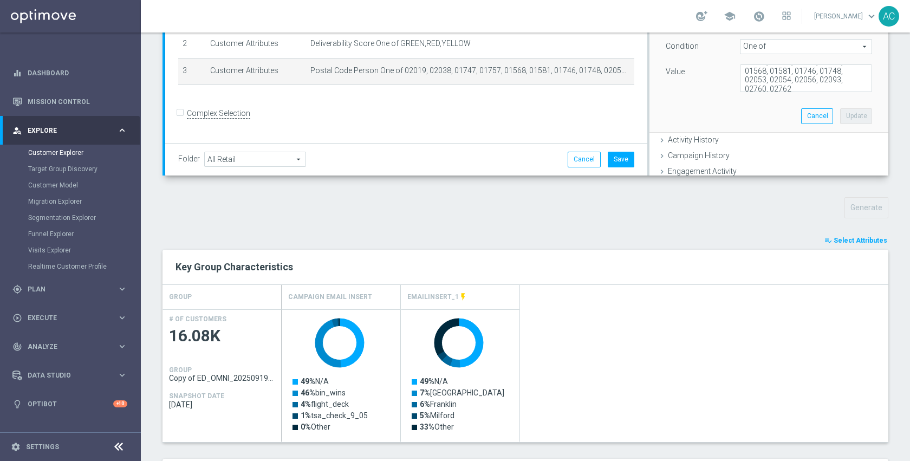
scroll to position [18, 0]
